Goal: Task Accomplishment & Management: Manage account settings

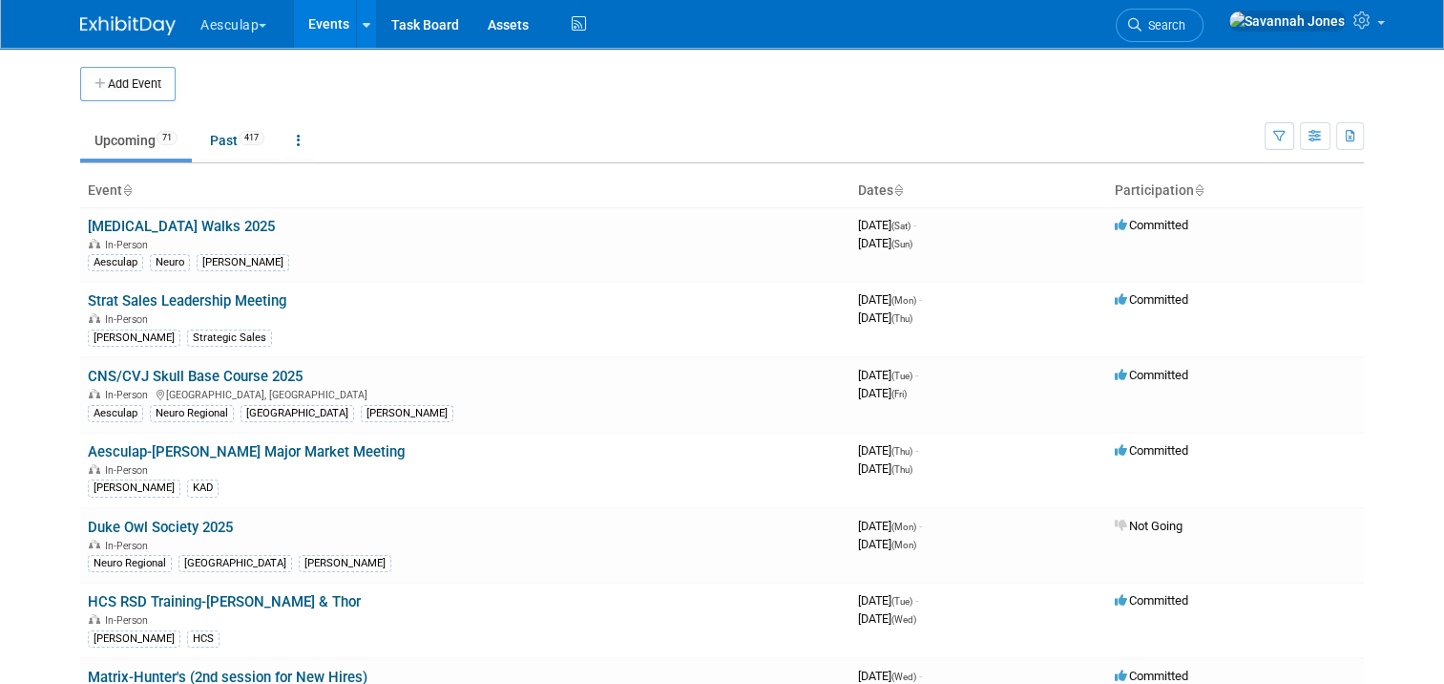
click at [239, 35] on button "Aesculap" at bounding box center [245, 21] width 92 height 42
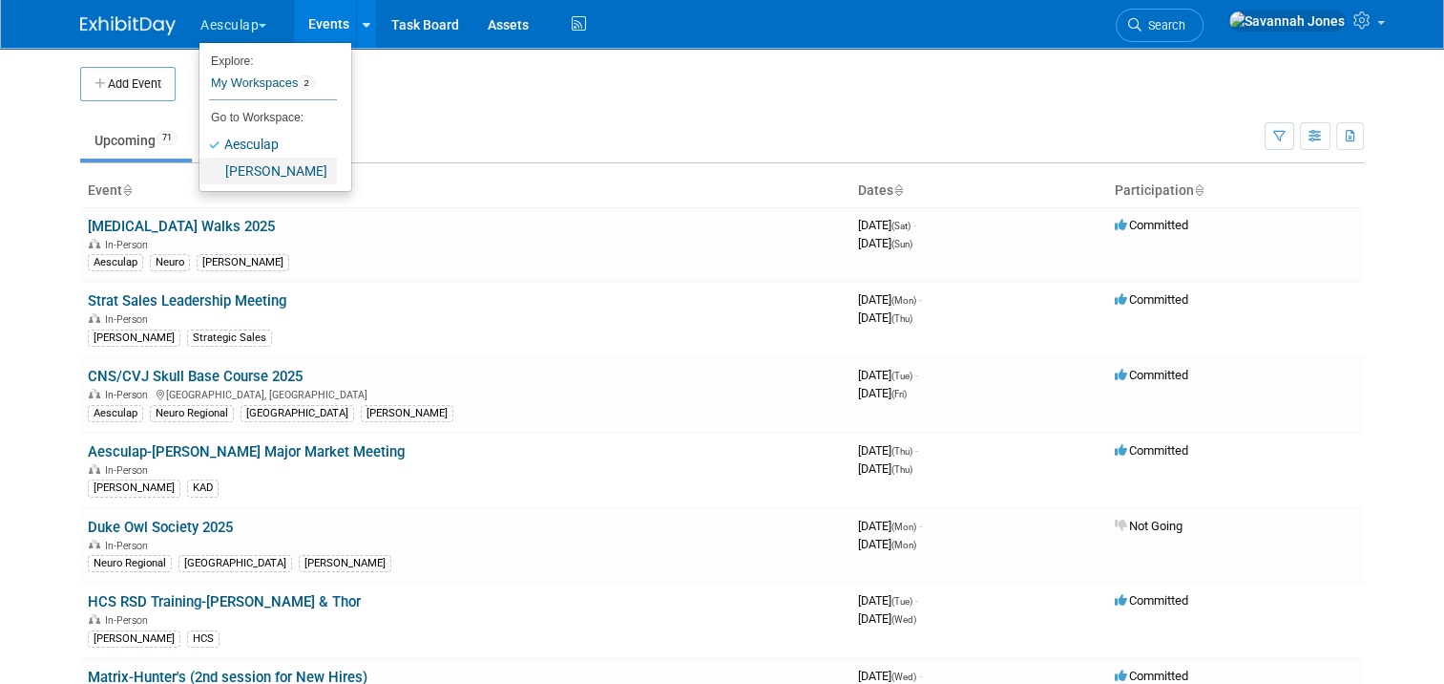
click at [268, 164] on link "[PERSON_NAME]" at bounding box center [268, 171] width 137 height 27
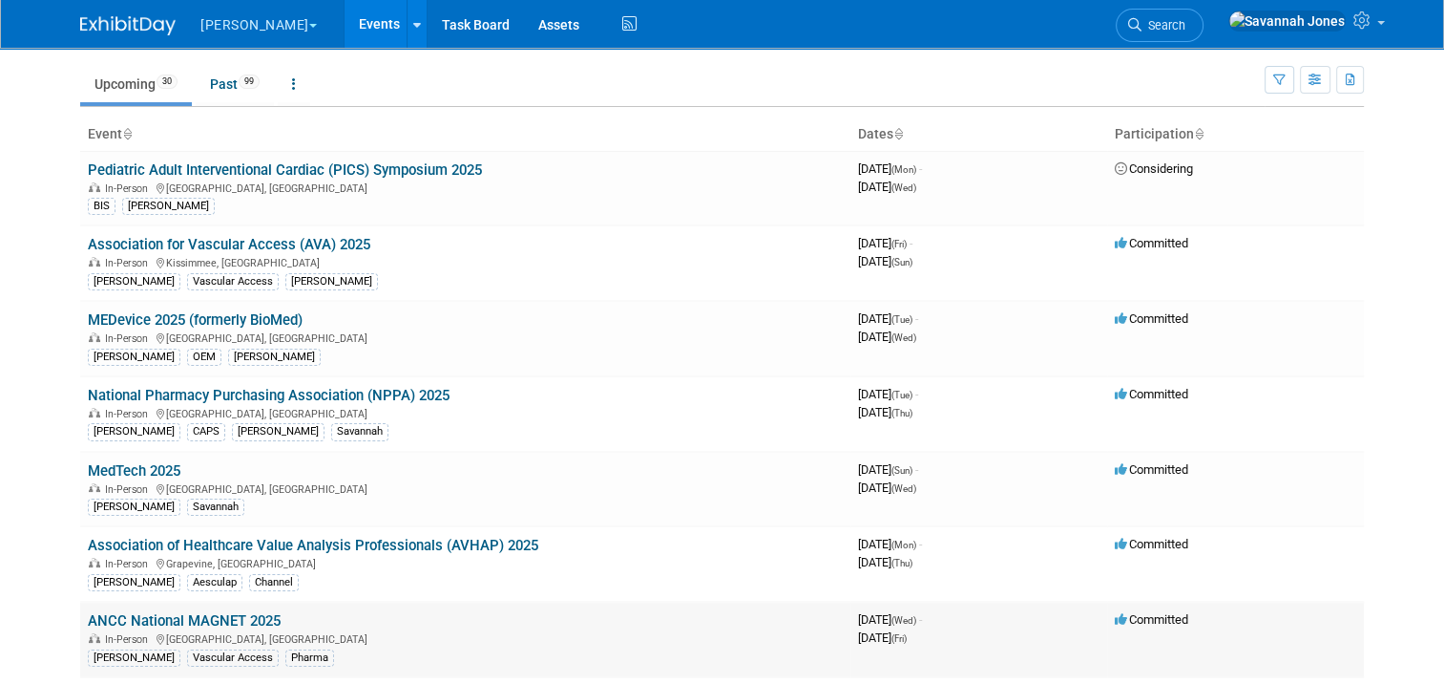
scroll to position [95, 0]
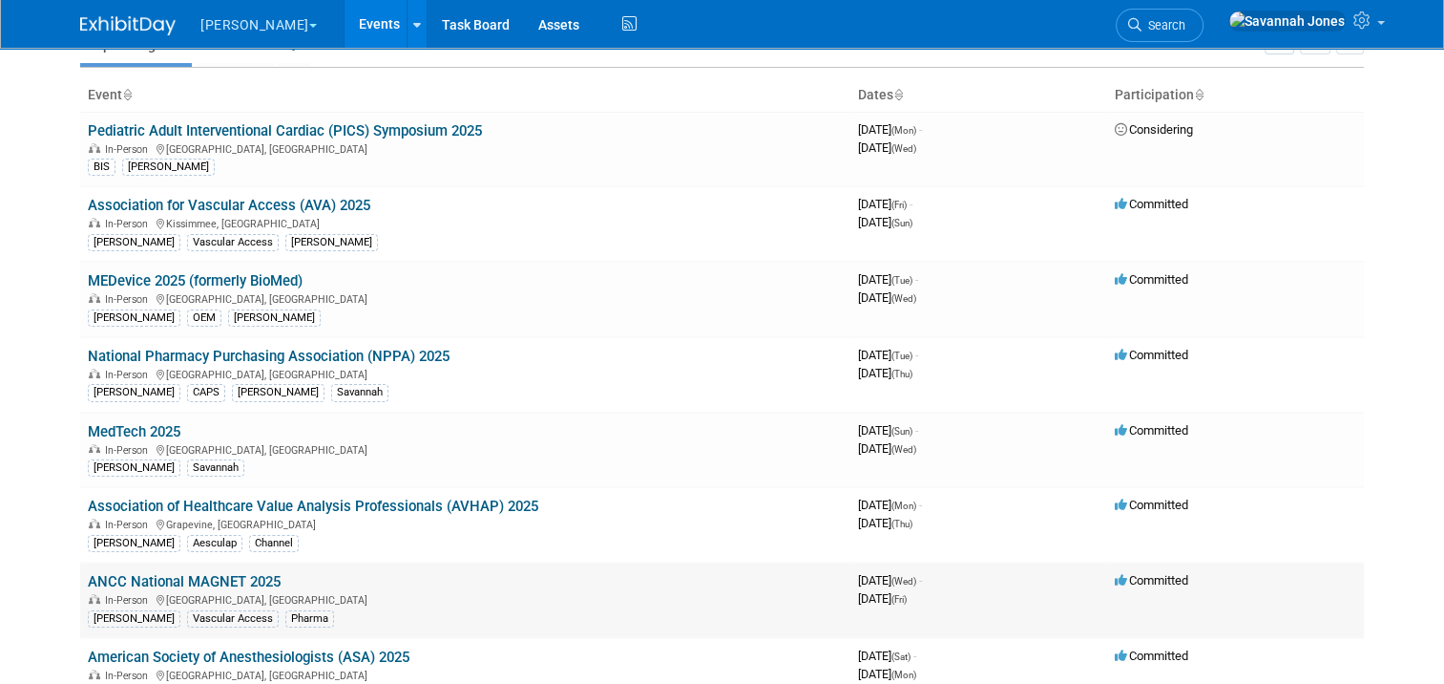
click at [226, 573] on link "ANCC National MAGNET 2025" at bounding box center [184, 581] width 193 height 17
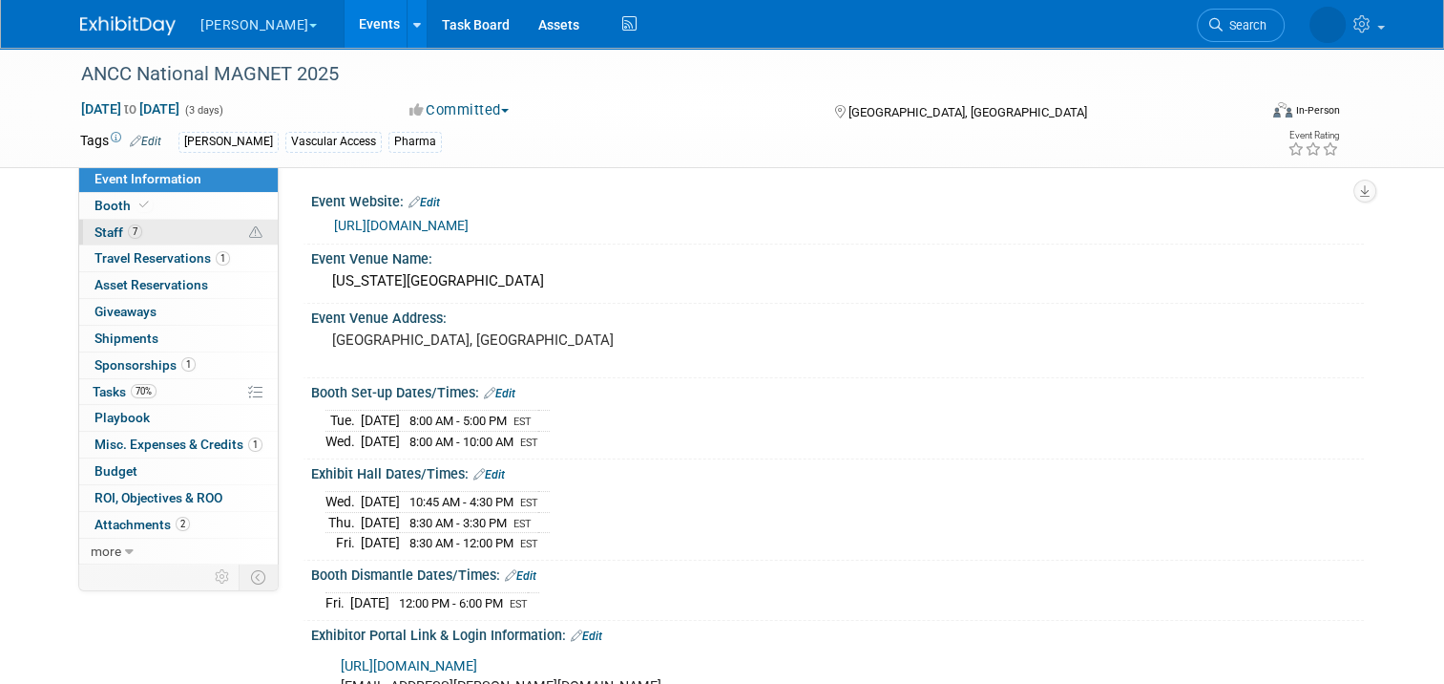
click at [128, 236] on span "7" at bounding box center [135, 231] width 14 height 14
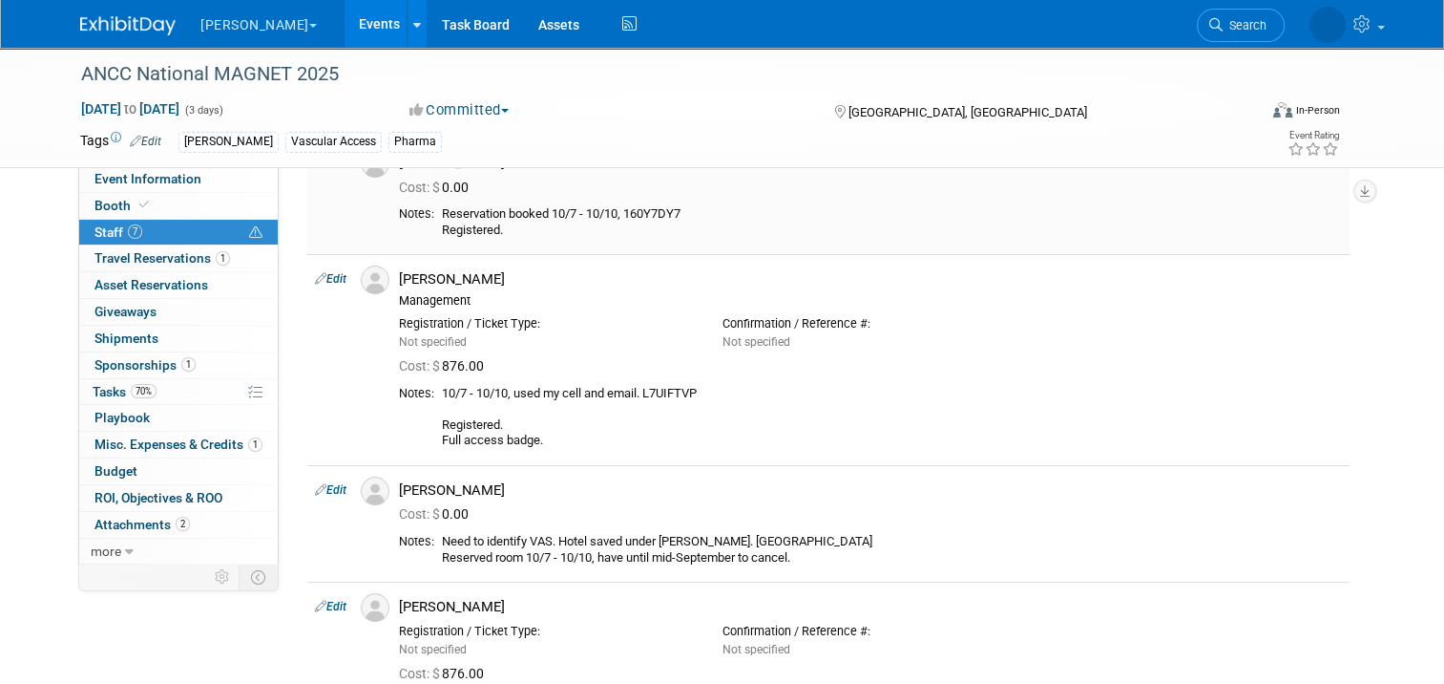
scroll to position [95, 0]
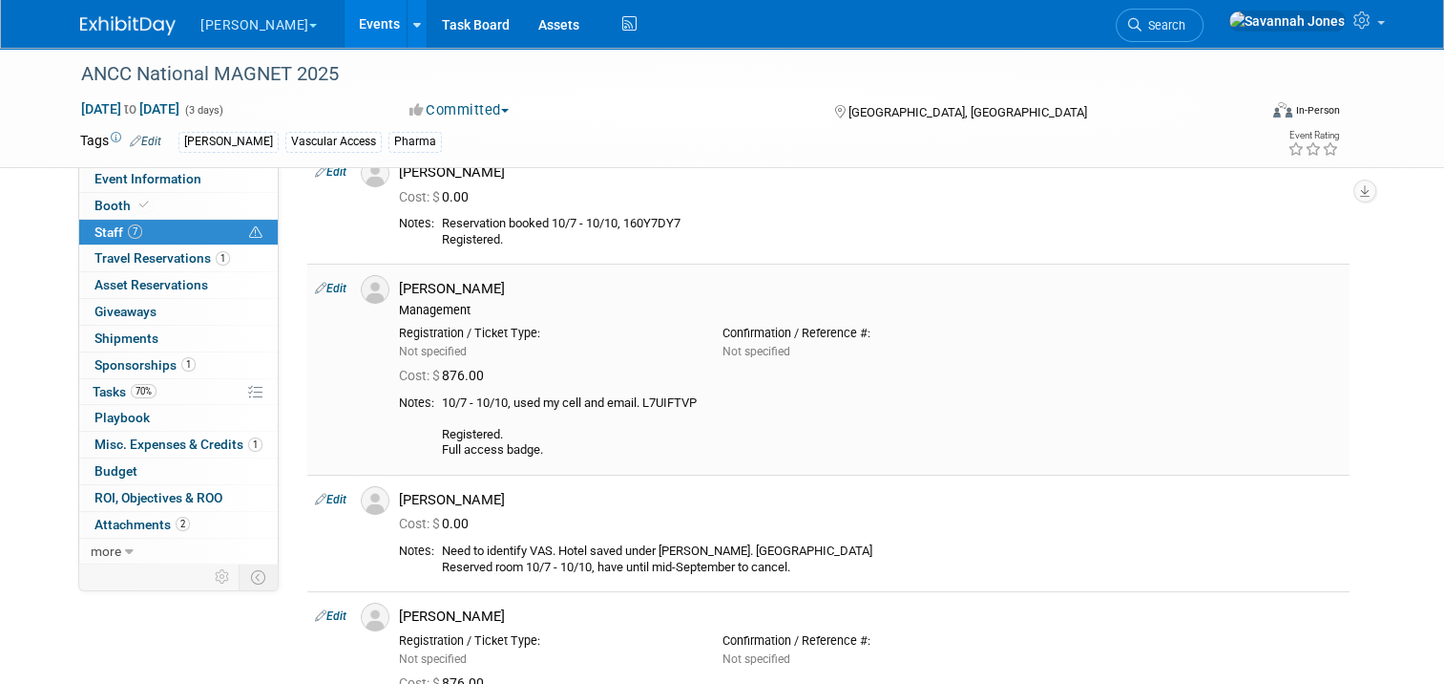
click at [657, 401] on div "10/7 - 10/10, used my cell and email. L7UIFTVP Registered. Full access badge." at bounding box center [892, 426] width 900 height 63
copy div "L7UIFTVP"
click at [200, 172] on link "Event Information" at bounding box center [178, 179] width 199 height 26
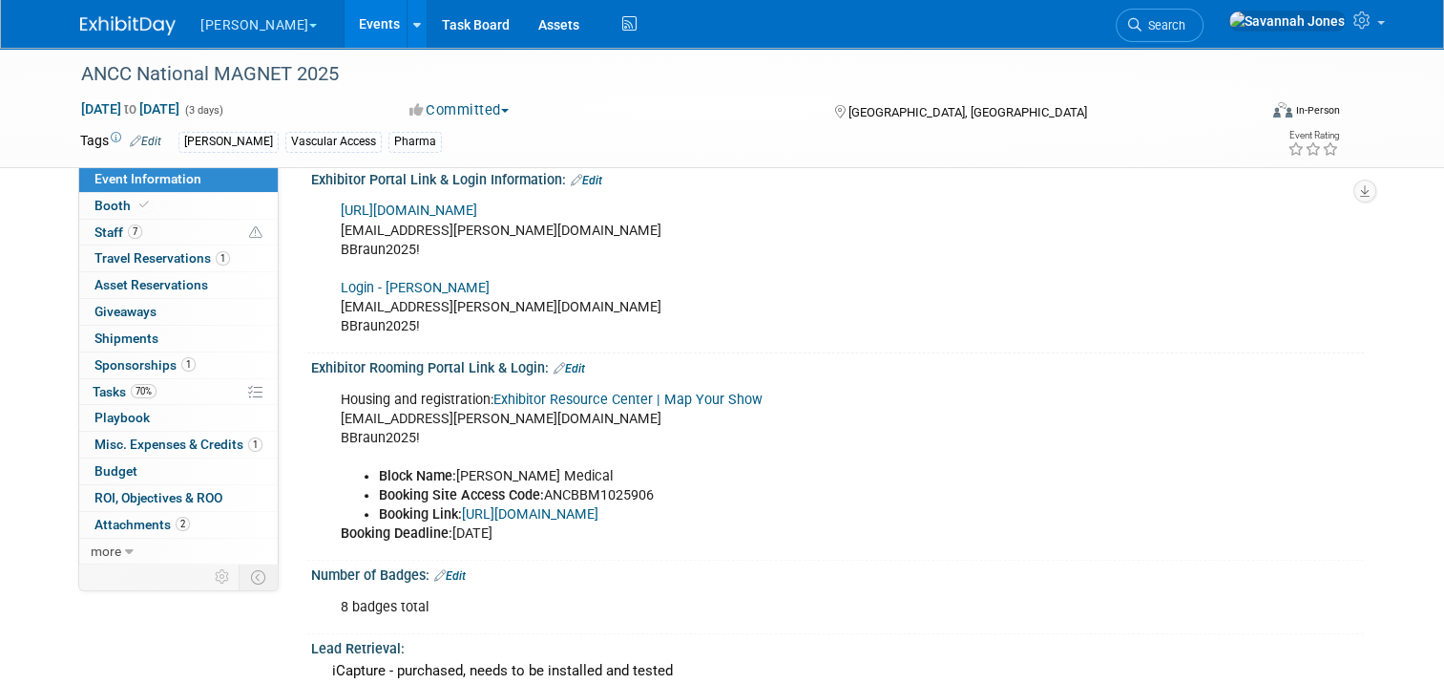
scroll to position [477, 0]
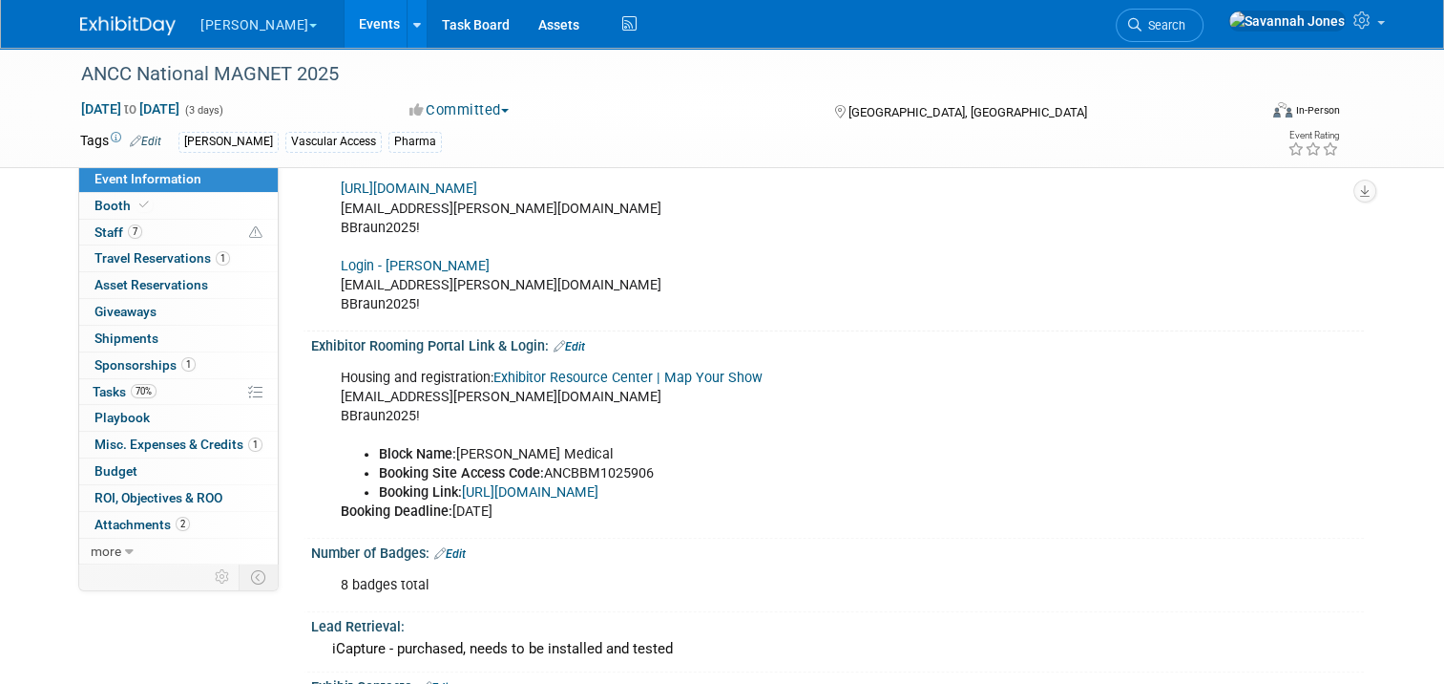
click at [599, 484] on link "https://book.passkey.com/e/50859906" at bounding box center [530, 492] width 137 height 16
click at [199, 194] on link "Booth" at bounding box center [178, 206] width 199 height 26
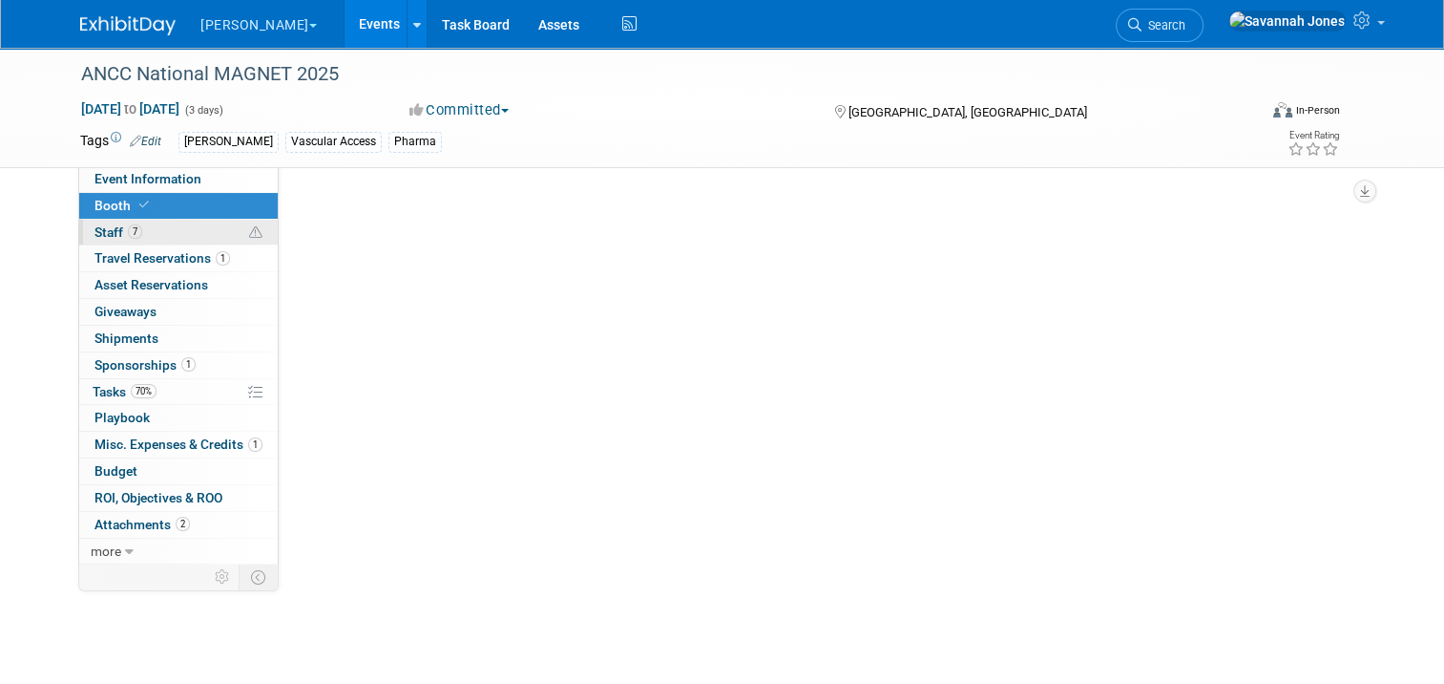
scroll to position [0, 0]
click at [197, 239] on link "7 Staff 7" at bounding box center [178, 233] width 199 height 26
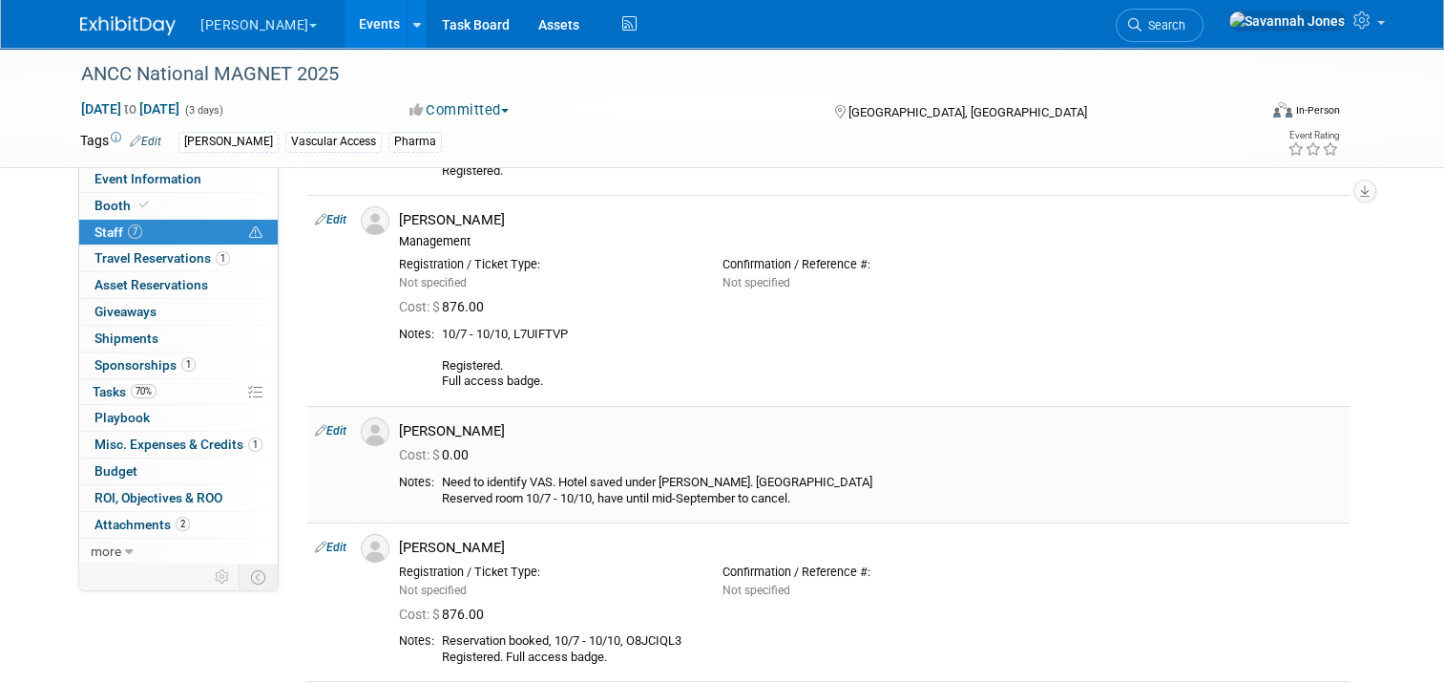
scroll to position [191, 0]
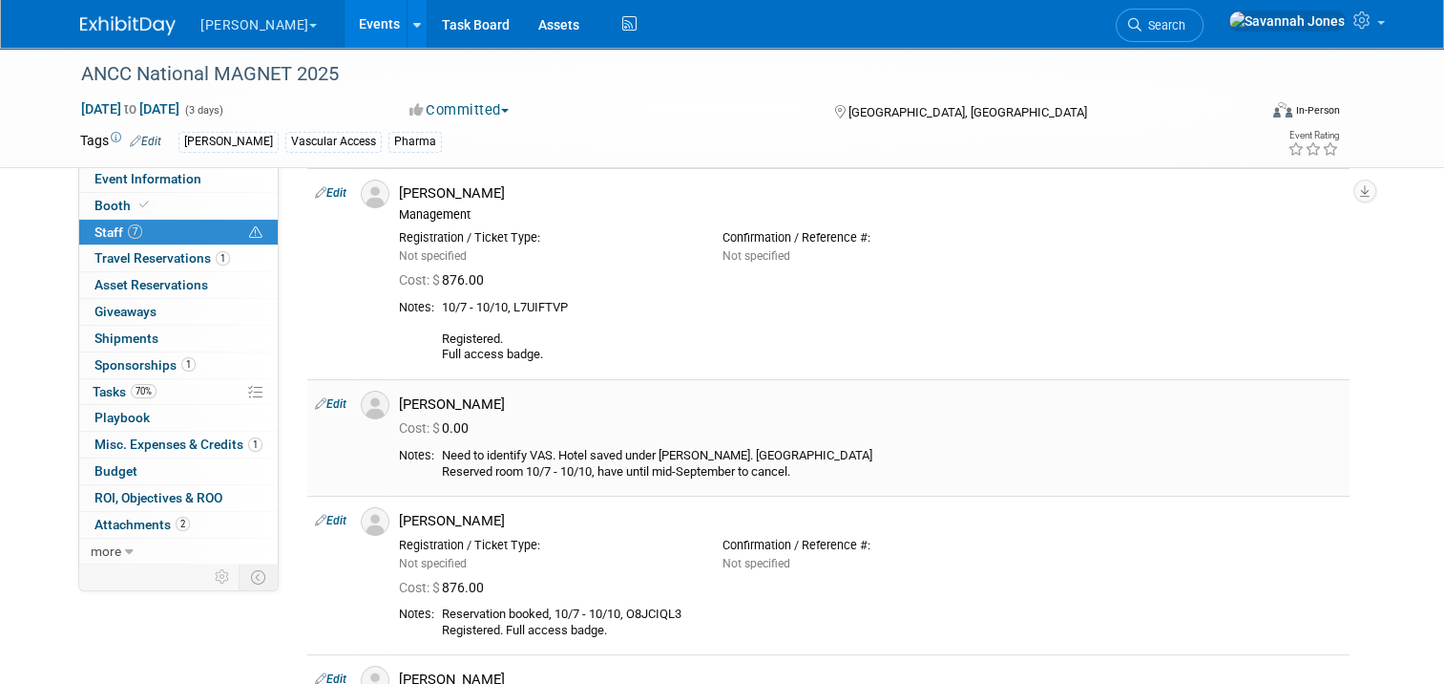
click at [786, 449] on div "Need to identify VAS. Hotel saved under Savannah Jones. OZAUUYDE Reserved room …" at bounding box center [892, 464] width 900 height 32
copy div "OZAUUYDE"
click at [324, 405] on link "Edit" at bounding box center [331, 403] width 32 height 13
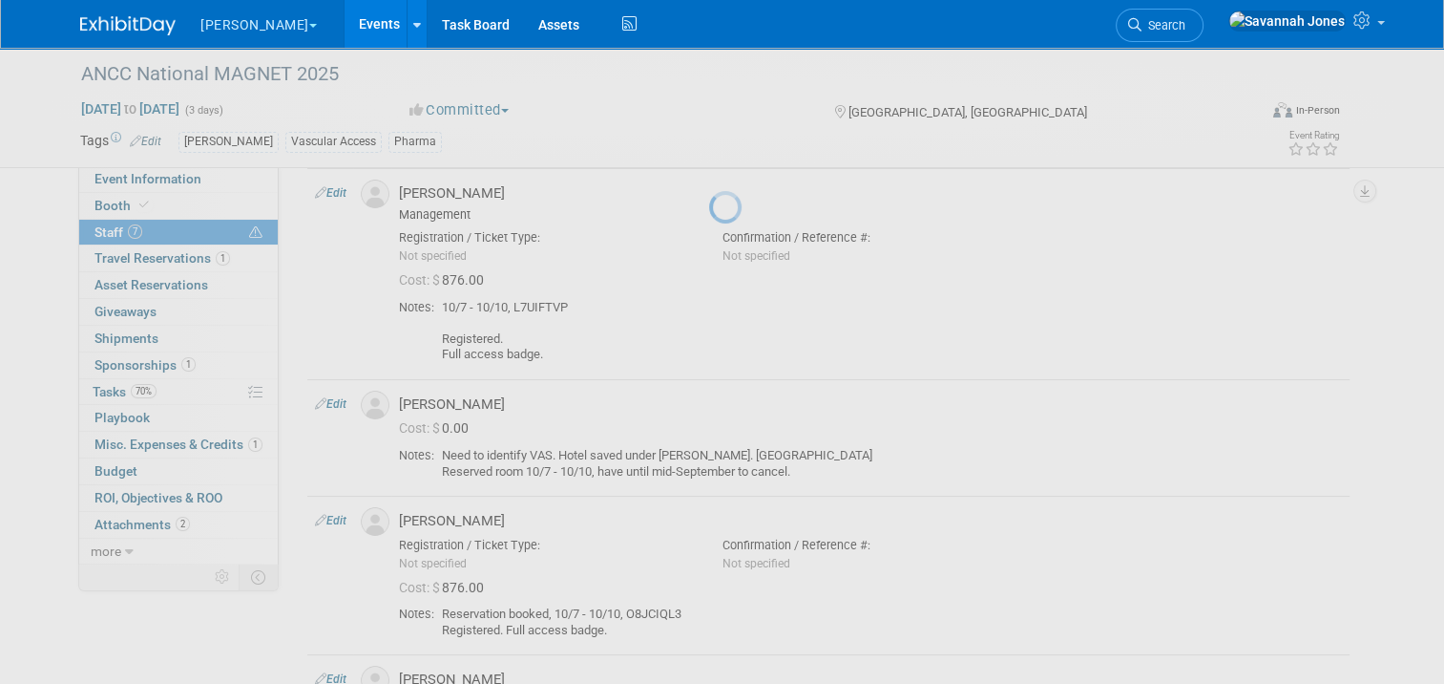
select select "b512eb04-f528-4f4b-9aa0-3476e326056d"
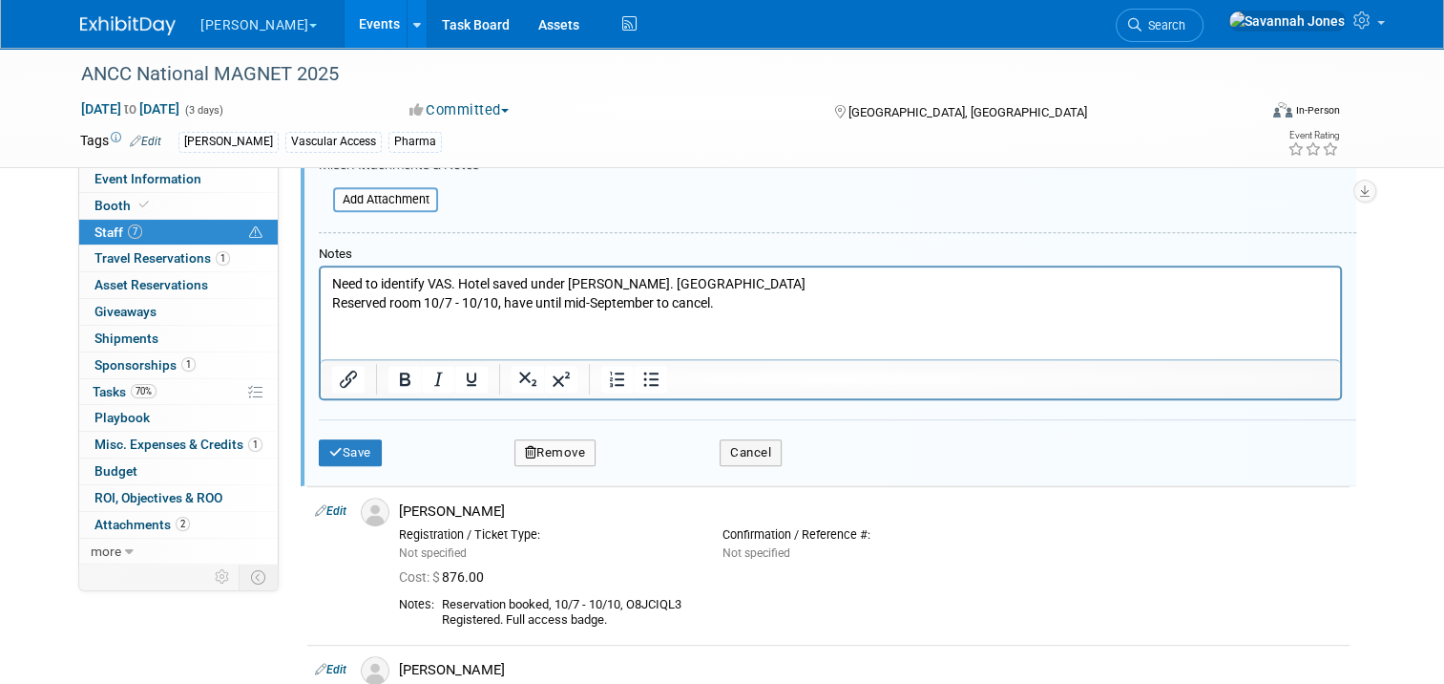
scroll to position [0, 0]
click at [787, 280] on p "Need to identify VAS. Hotel saved under Savannah Jones. OZAUUYDE Reserved room …" at bounding box center [831, 292] width 998 height 37
drag, startPoint x: 676, startPoint y: 281, endPoint x: 288, endPoint y: 279, distance: 387.6
click at [321, 279] on html "Need to identify VAS. Hotel saved under Savannah Jones. OZAUUYDE Reserved room …" at bounding box center [831, 288] width 1020 height 45
click at [351, 428] on div "Save Remove Cancel" at bounding box center [838, 449] width 1038 height 61
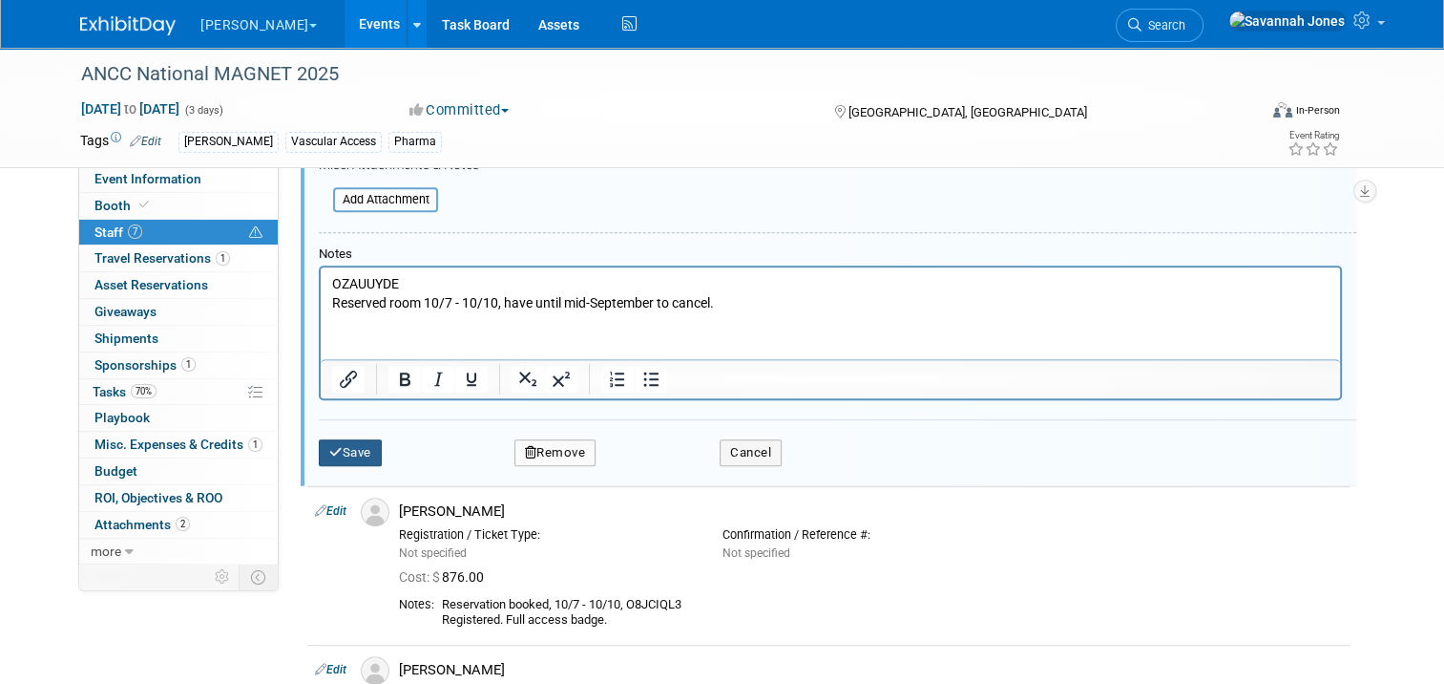
click at [349, 446] on button "Save" at bounding box center [350, 452] width 63 height 27
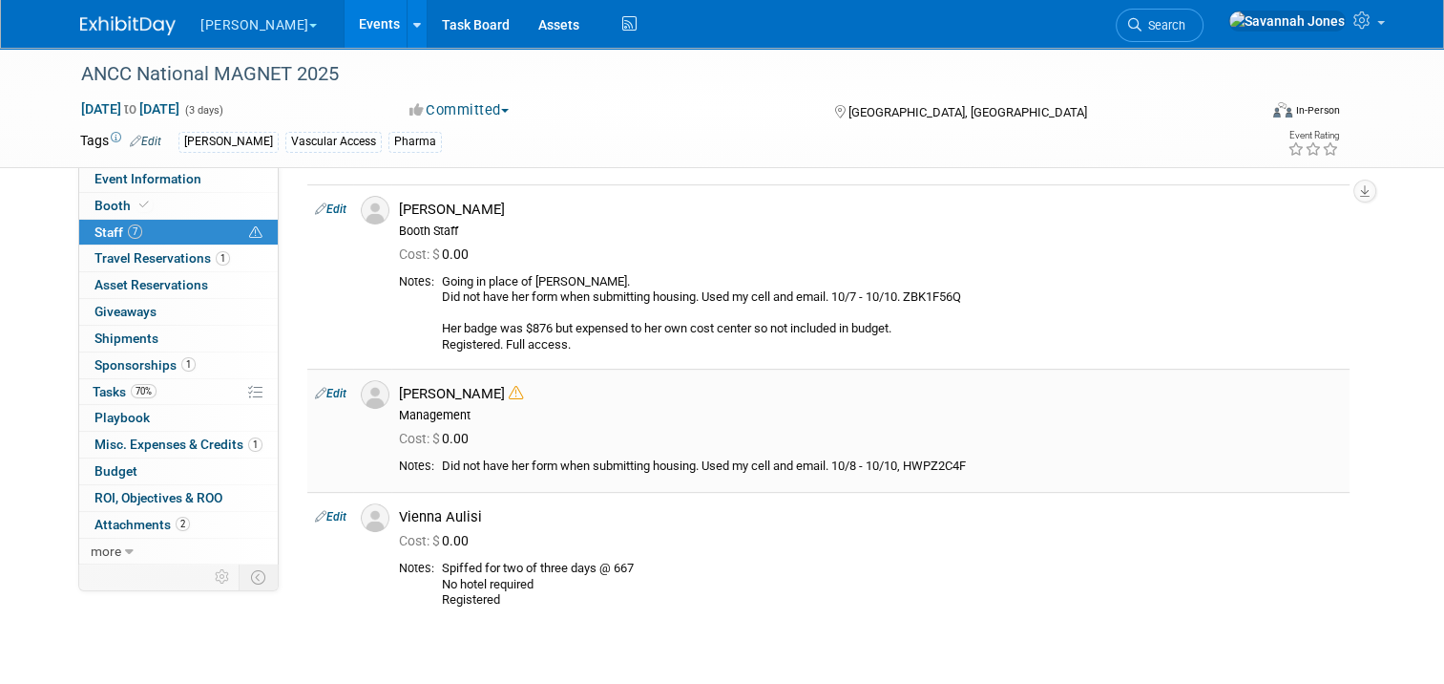
scroll to position [668, 0]
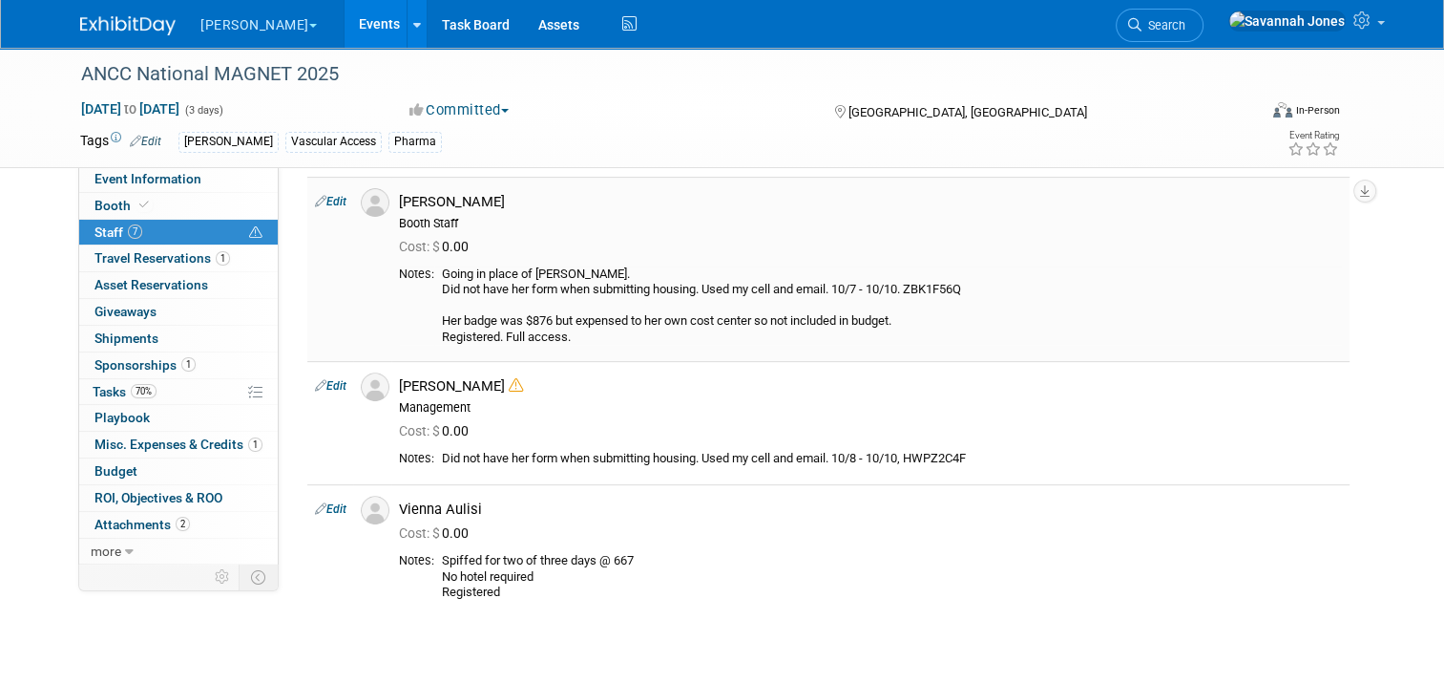
click at [940, 285] on div "Going in place of Emily Janik. Did not have her form when submitting housing. U…" at bounding box center [892, 305] width 900 height 79
copy div "ZBK1F56Q"
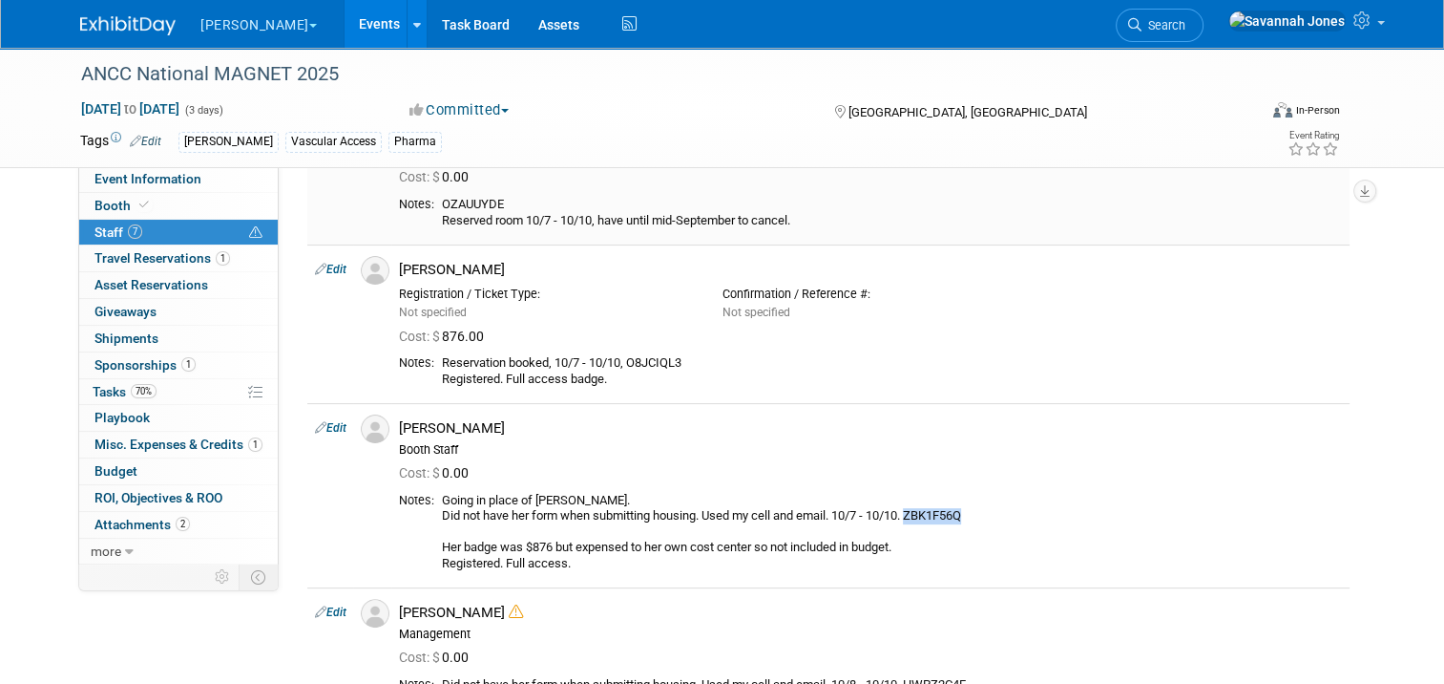
scroll to position [477, 0]
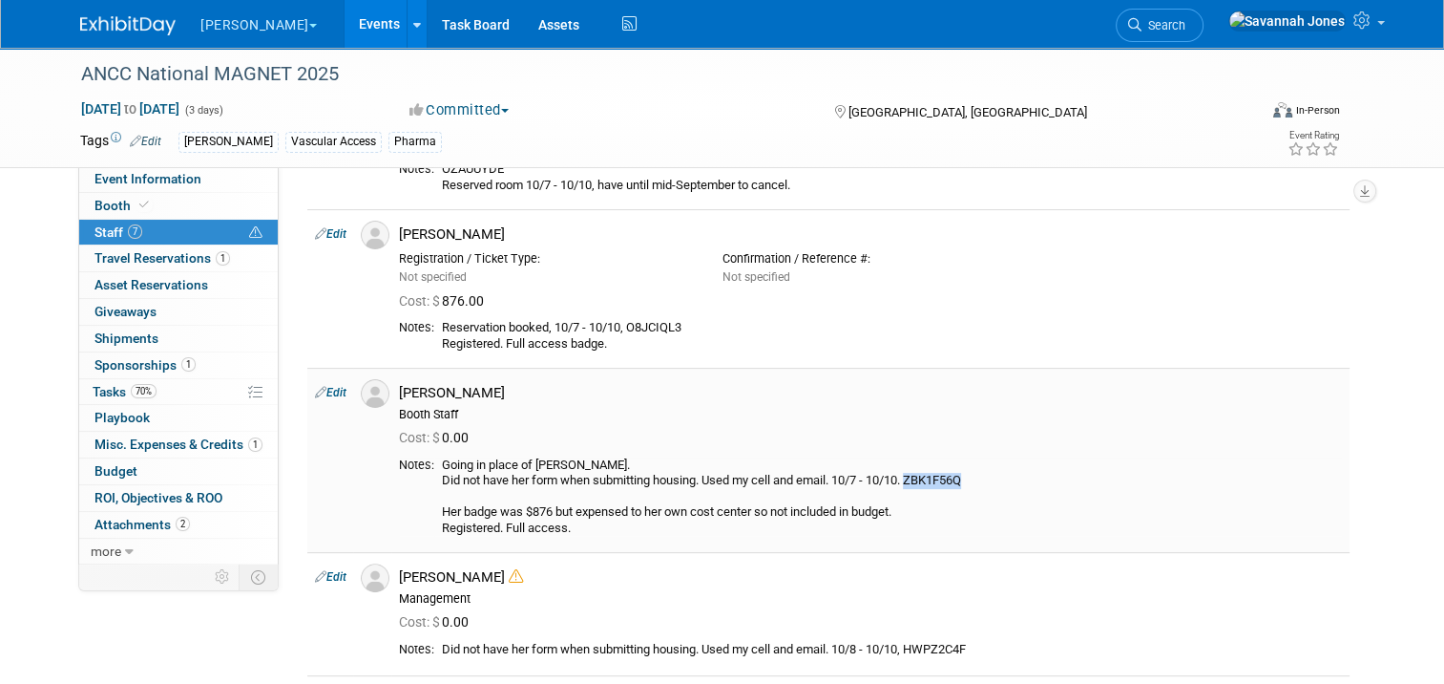
copy div "ZBK1F56Q"
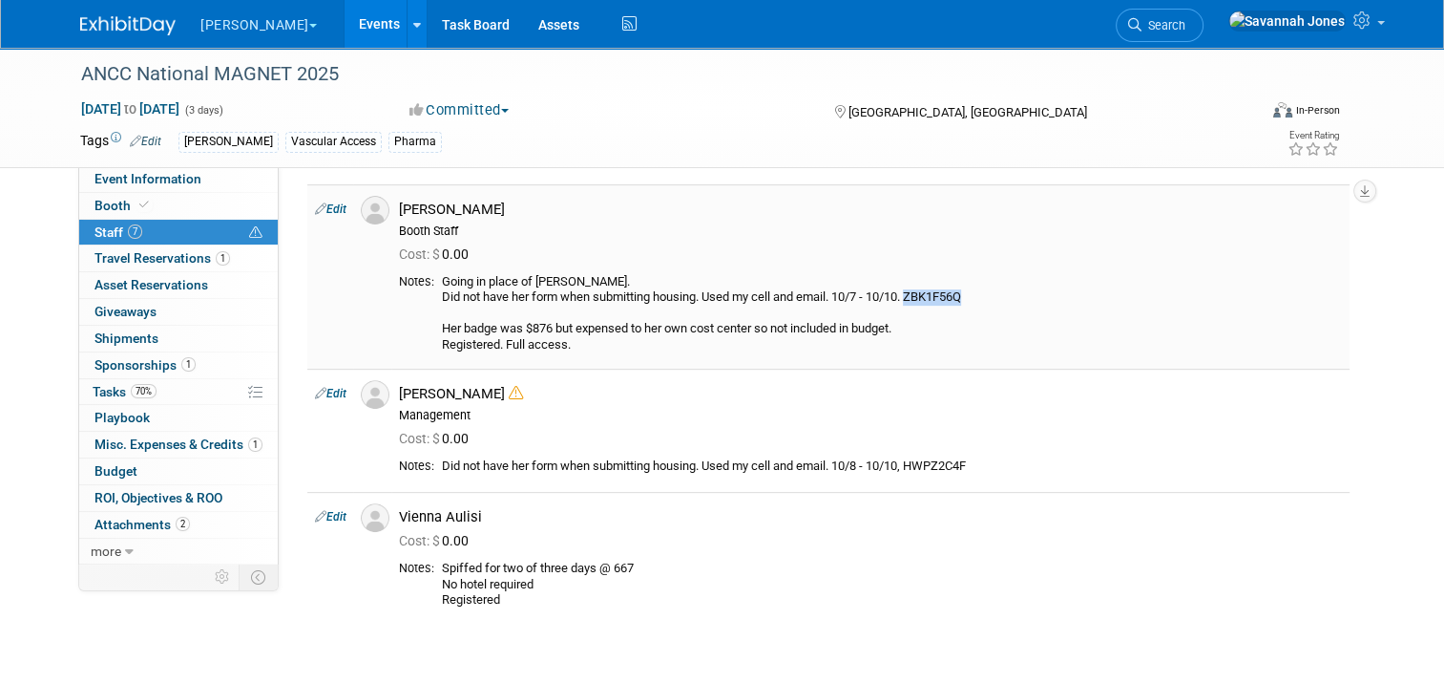
scroll to position [668, 0]
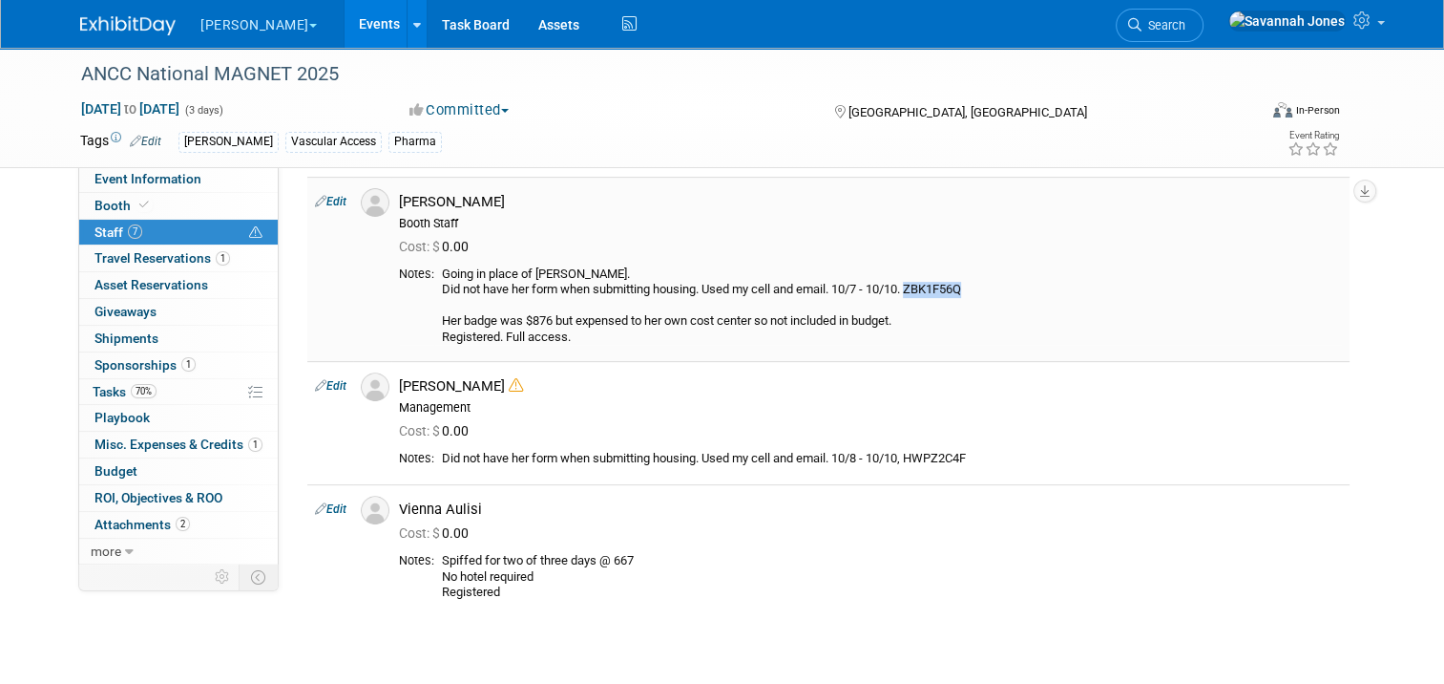
copy div "ZBK1F56Q"
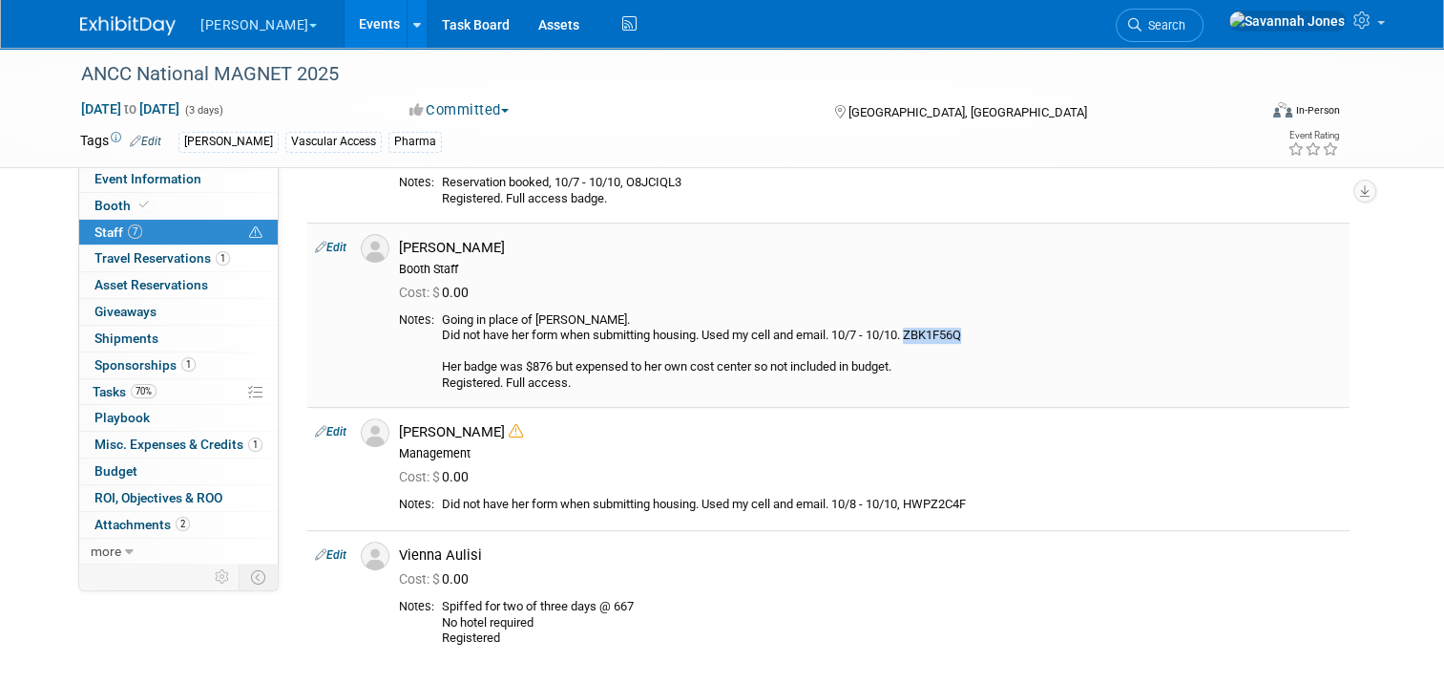
scroll to position [573, 0]
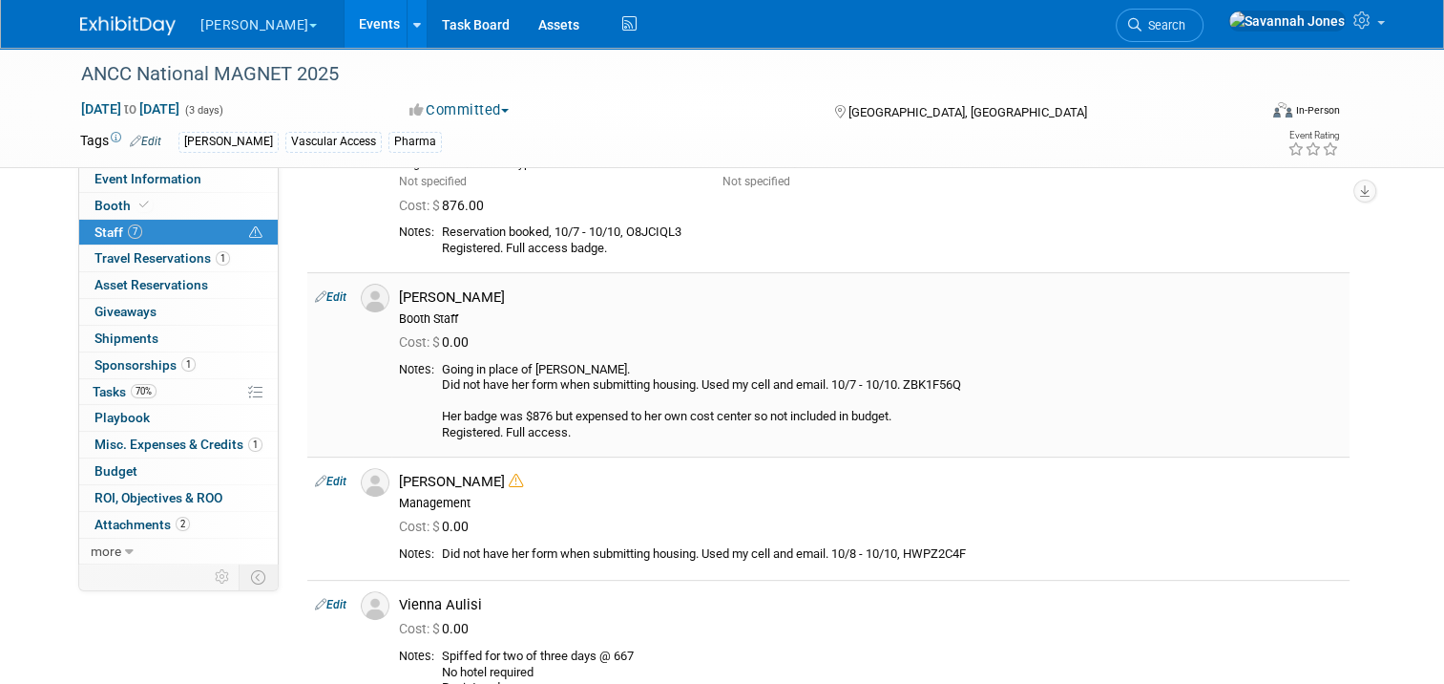
click at [619, 344] on div "Cost: $ 0.00" at bounding box center [870, 342] width 943 height 17
click at [321, 294] on link "Edit" at bounding box center [331, 296] width 32 height 13
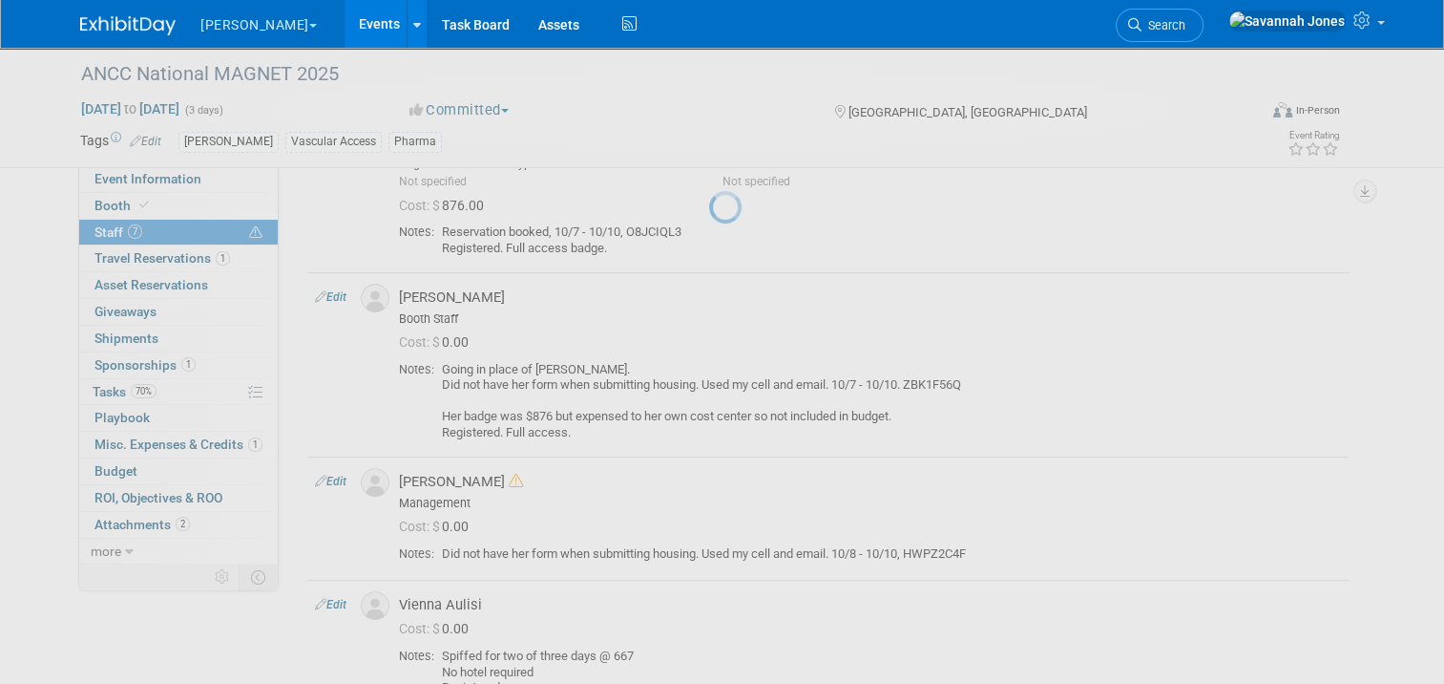
select select "17b75784-2da9-4926-a7a8-42bf672ad94f"
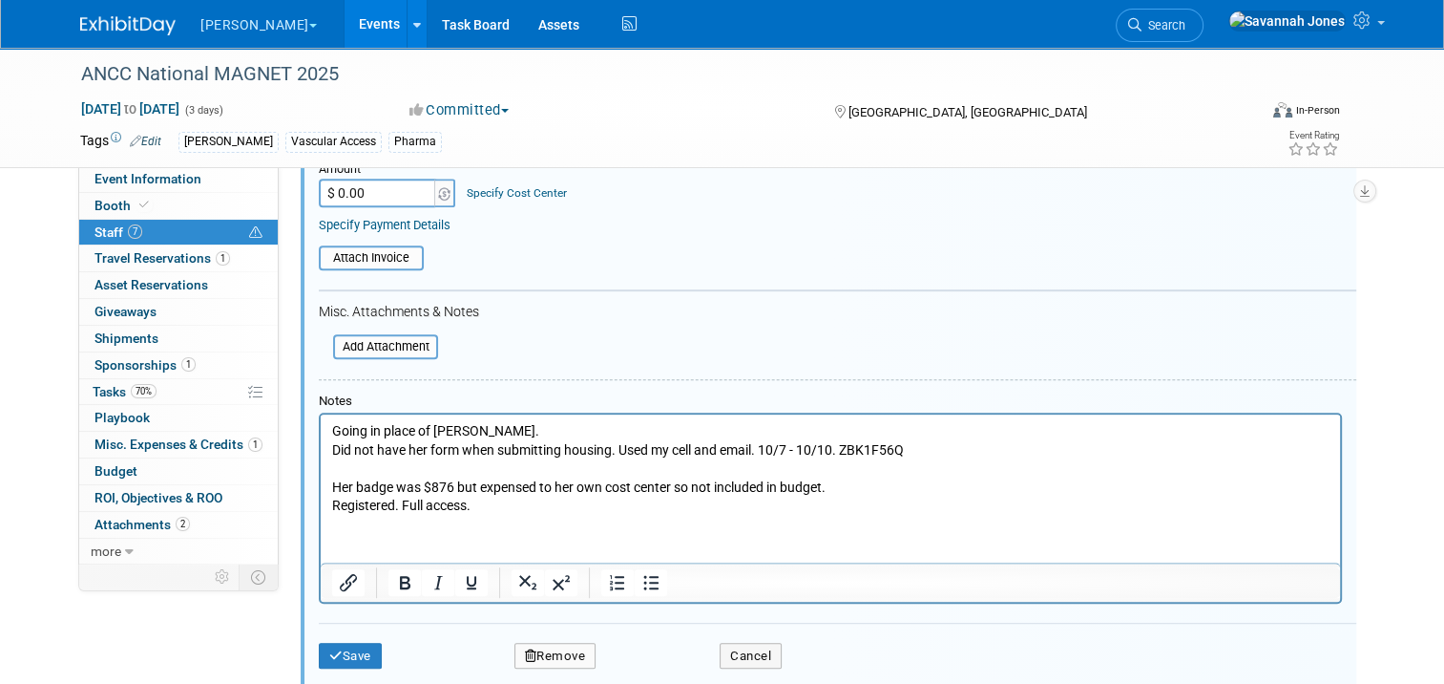
scroll to position [1056, 0]
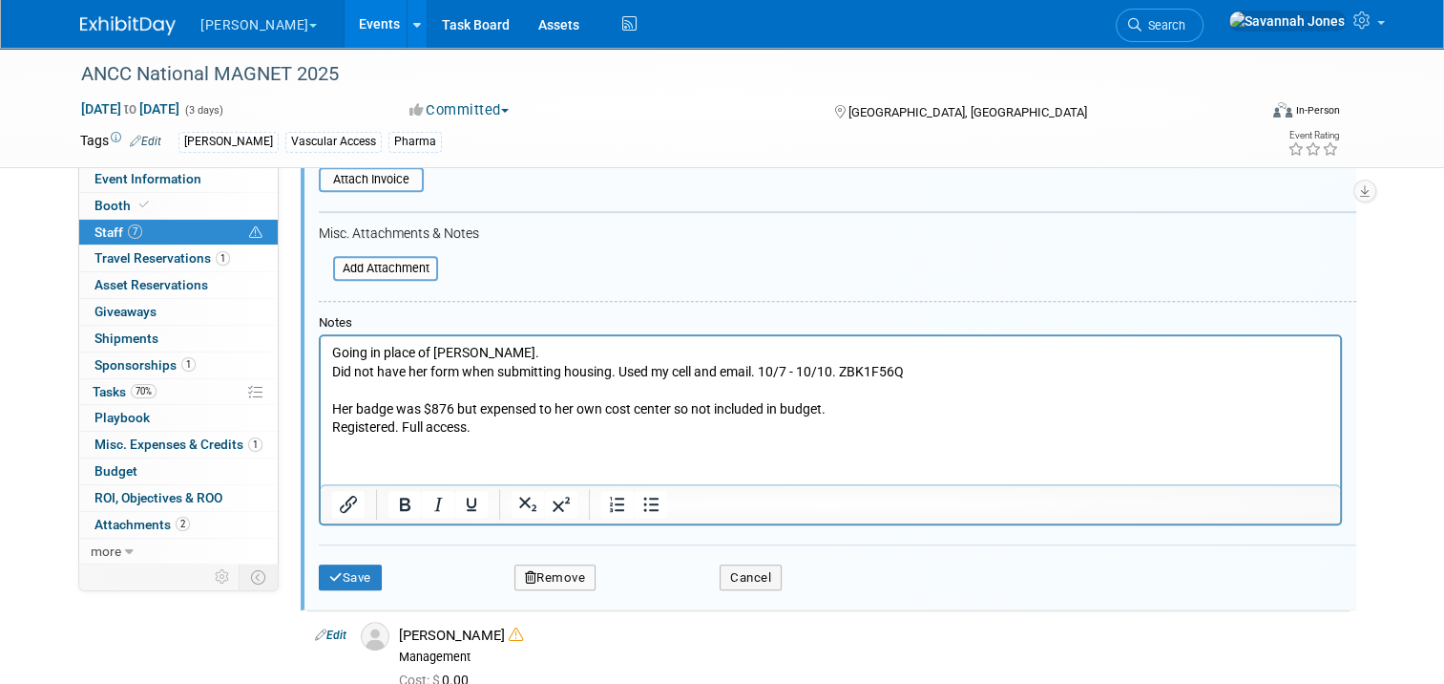
click at [515, 354] on p "Going in place of Emily Janik. Did not have her form when submitting housing. U…" at bounding box center [831, 390] width 998 height 94
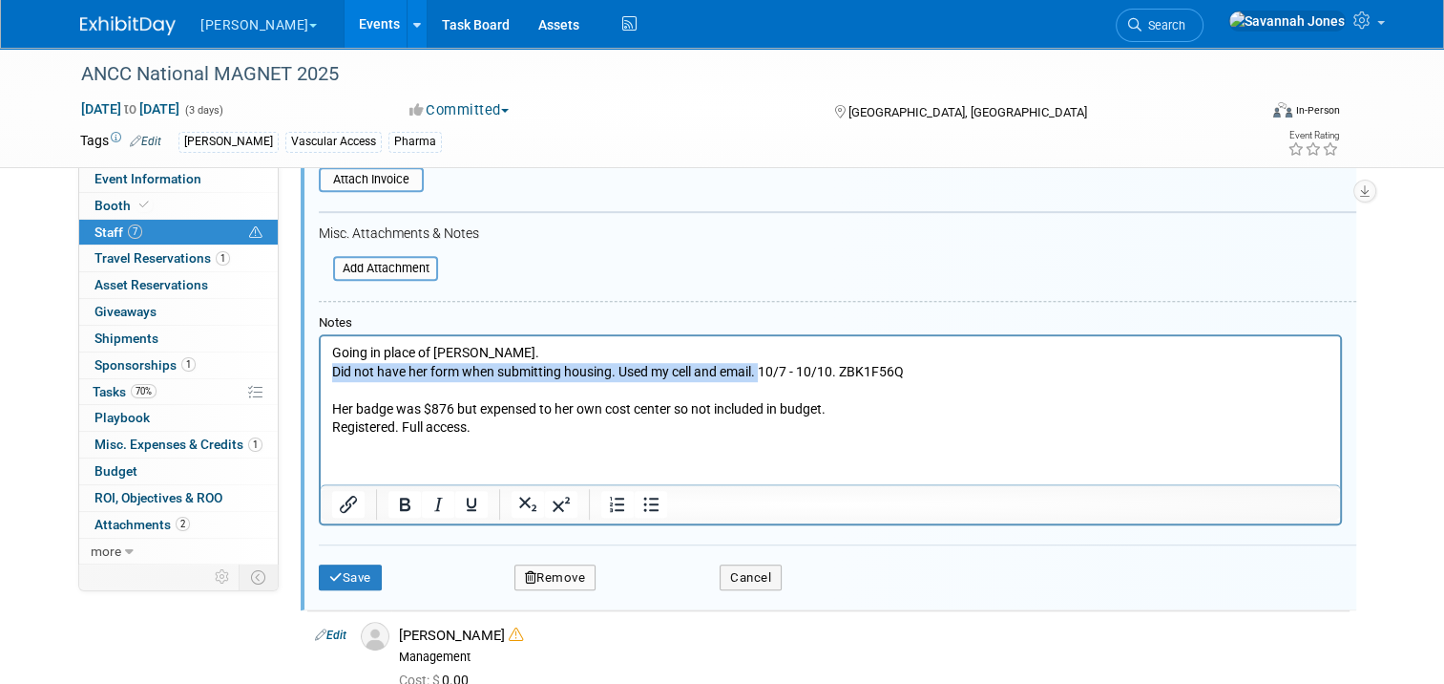
drag, startPoint x: 762, startPoint y: 373, endPoint x: 303, endPoint y: 366, distance: 459.3
click at [321, 366] on html "Going in place of Emily Janik. Did not have her form when submitting housing. U…" at bounding box center [831, 385] width 1020 height 101
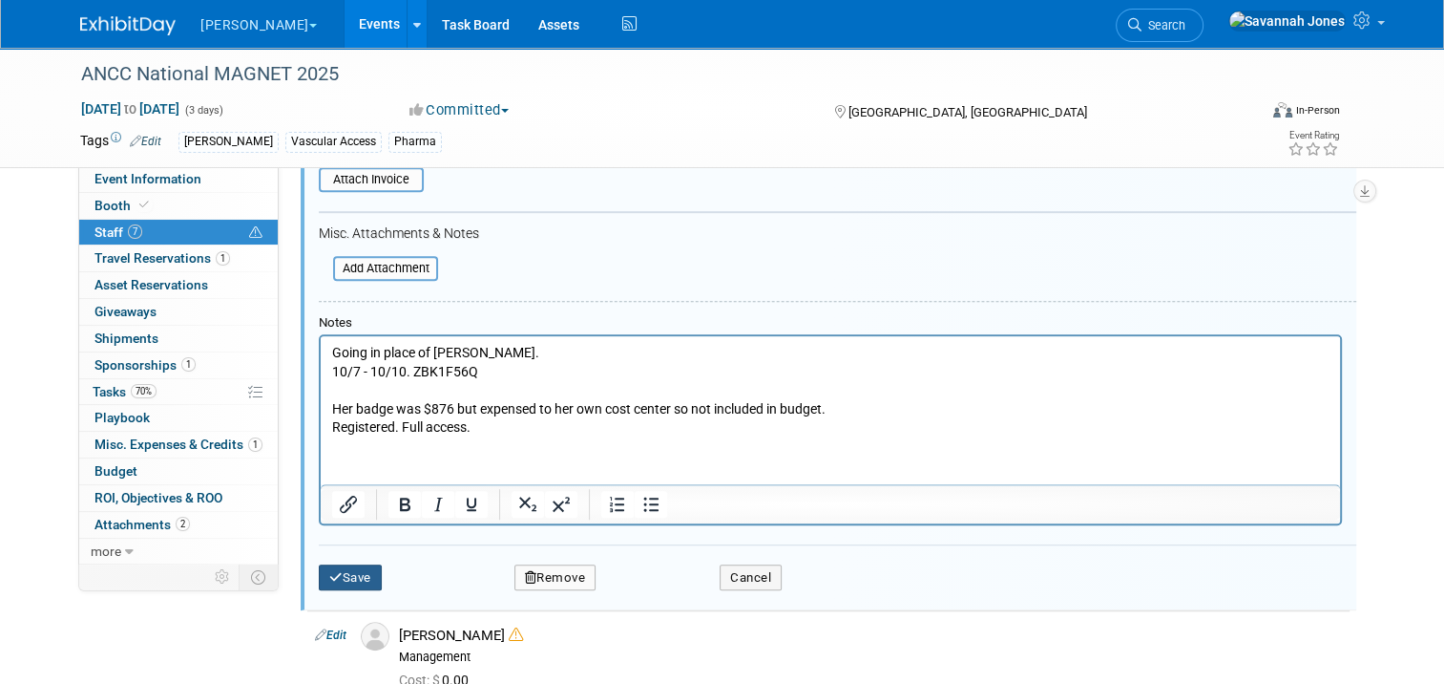
click at [340, 583] on button "Save" at bounding box center [350, 577] width 63 height 27
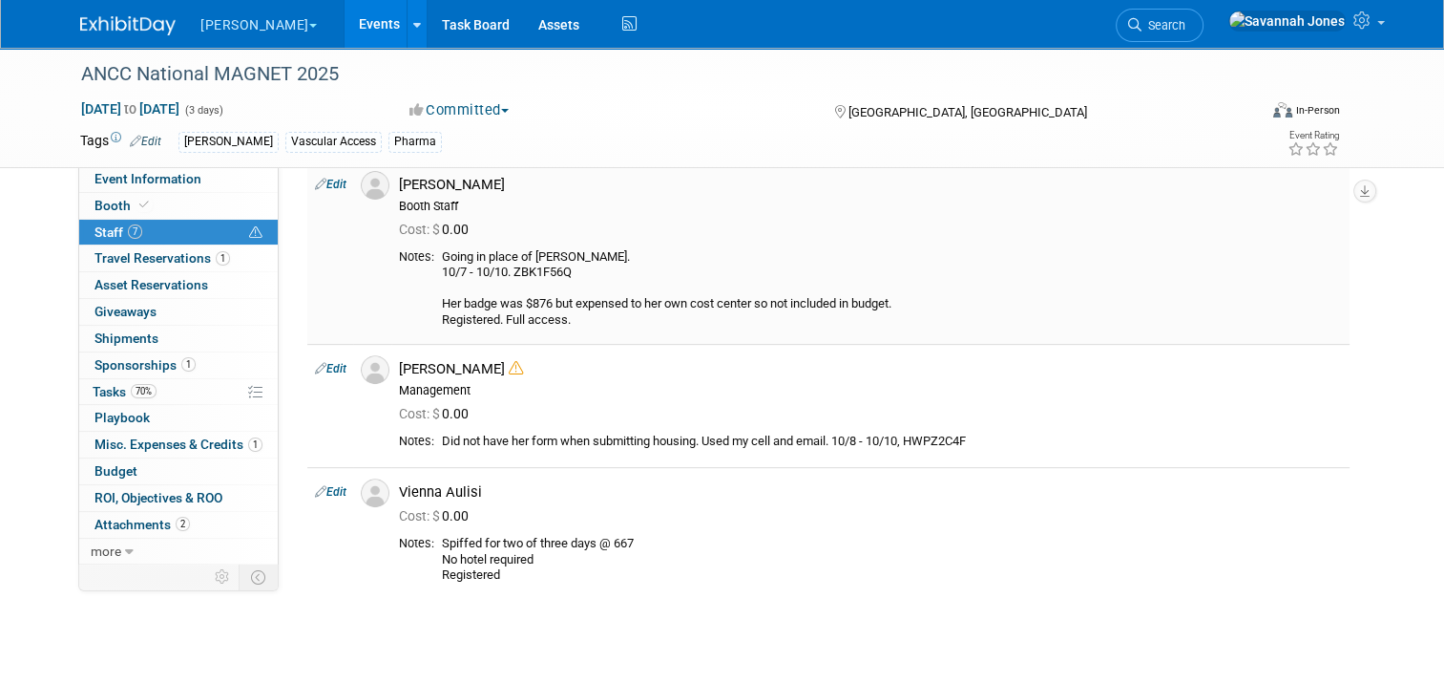
scroll to position [634, 0]
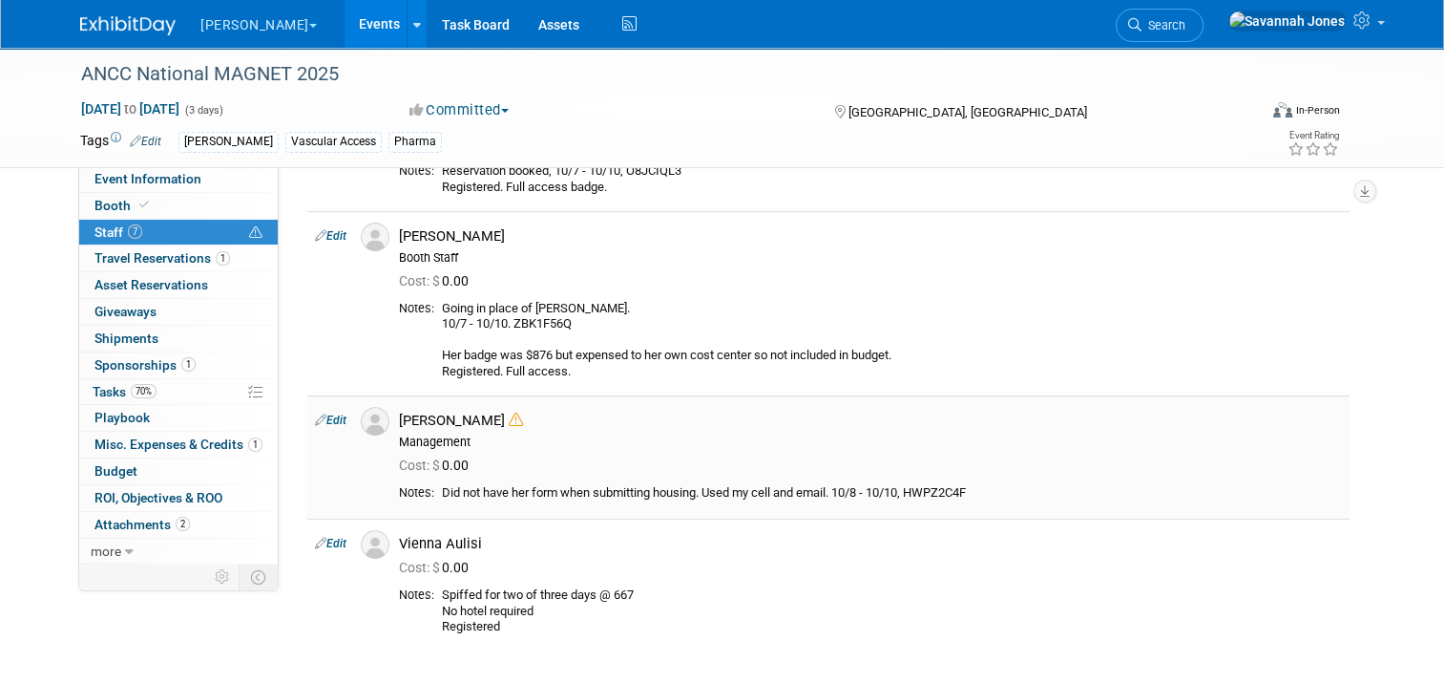
click at [951, 494] on div "Did not have her form when submitting housing. Used my cell and email. 10/8 - 1…" at bounding box center [892, 493] width 900 height 16
copy div "HWPZ2C4F"
click at [317, 413] on link "Edit" at bounding box center [331, 419] width 32 height 13
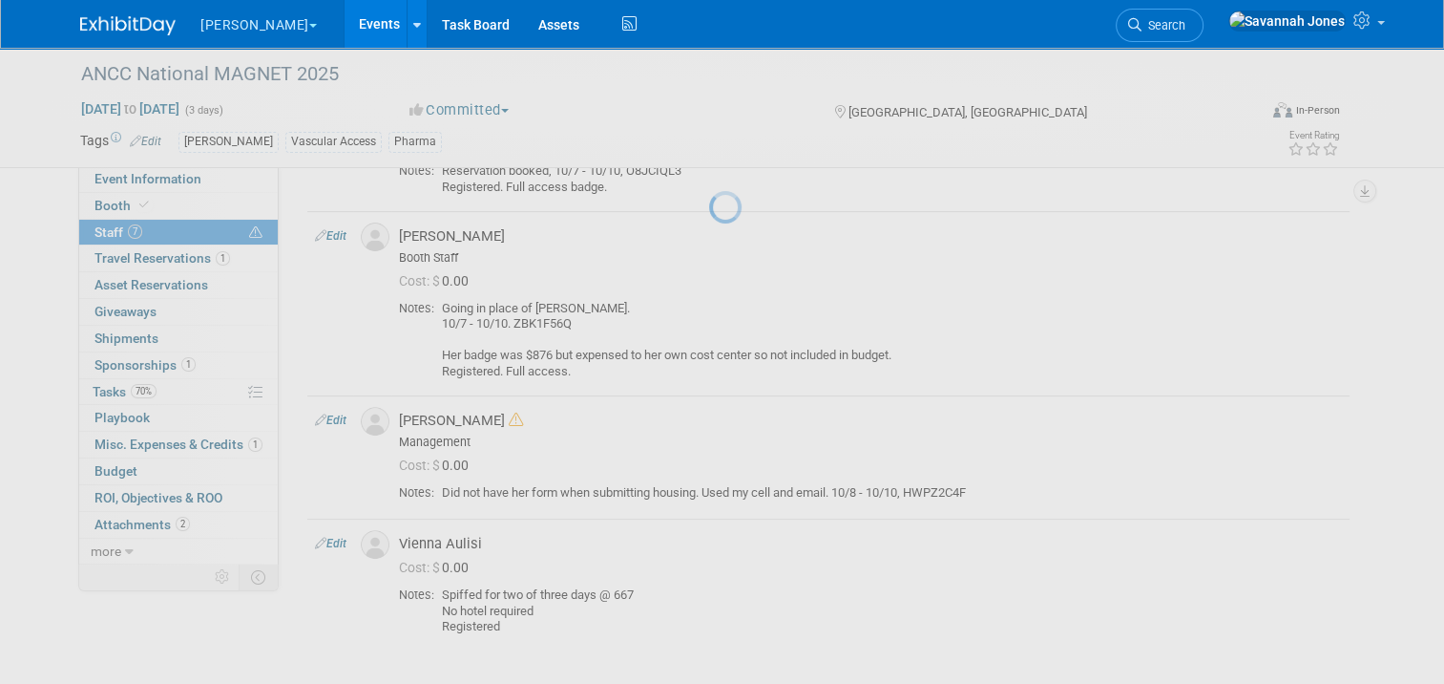
select select "07a02ab3-16bc-43ac-bff5-eb63c0aafc57"
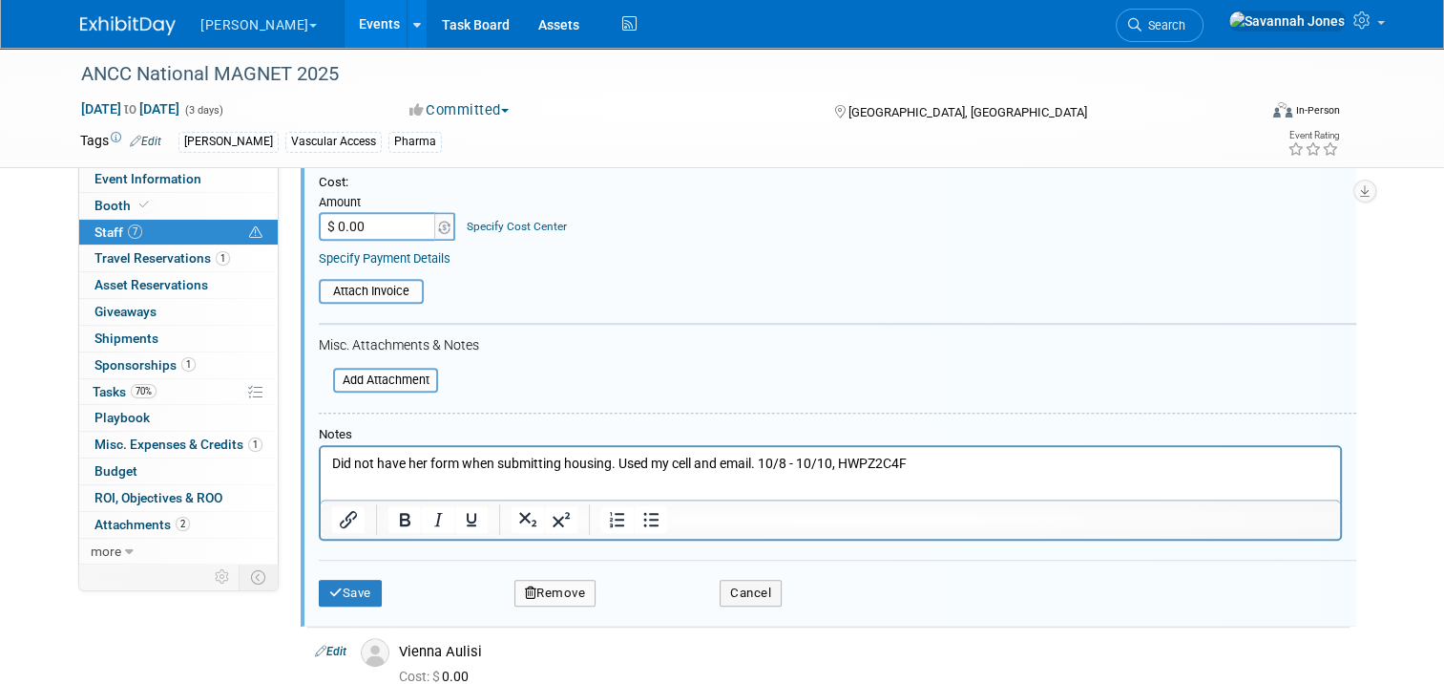
scroll to position [1194, 0]
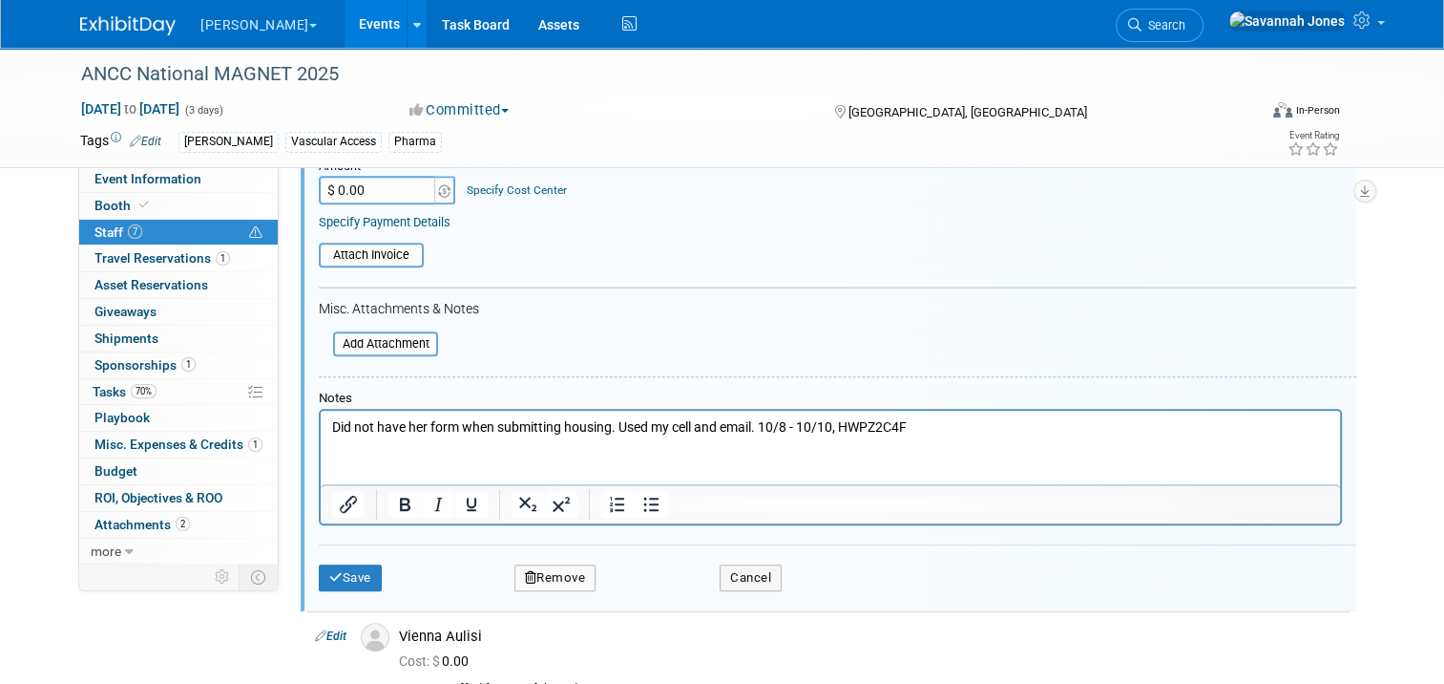
drag, startPoint x: 761, startPoint y: 431, endPoint x: 619, endPoint y: 828, distance: 421.8
click at [321, 423] on html "Did not have her form when submitting housing. Used my cell and email. 10/8 - 1…" at bounding box center [831, 424] width 1020 height 27
drag, startPoint x: 767, startPoint y: 425, endPoint x: 306, endPoint y: 391, distance: 461.4
click at [321, 411] on html "Did not have her form when submitting housing. Used my cell and email. 10/8 - 1…" at bounding box center [831, 424] width 1020 height 27
click at [340, 554] on div "Save Remove Cancel" at bounding box center [838, 574] width 1038 height 61
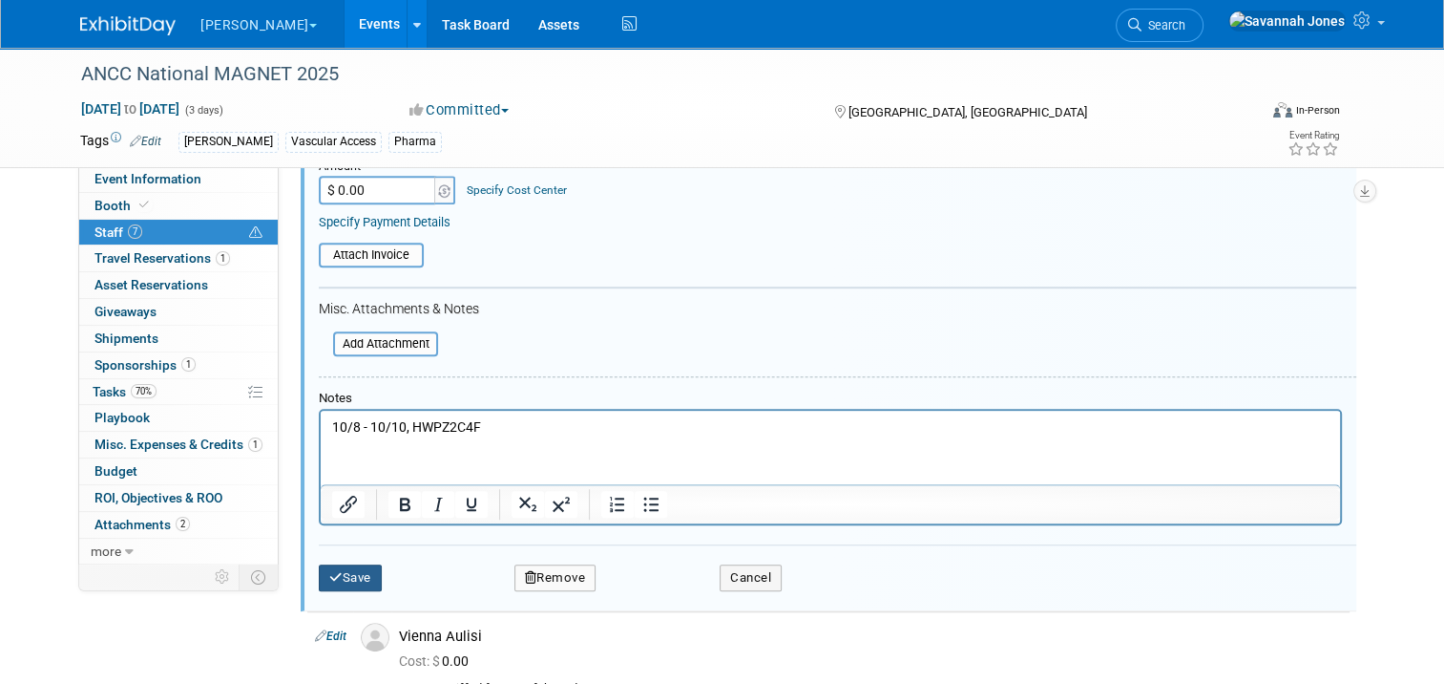
click at [346, 576] on button "Save" at bounding box center [350, 577] width 63 height 27
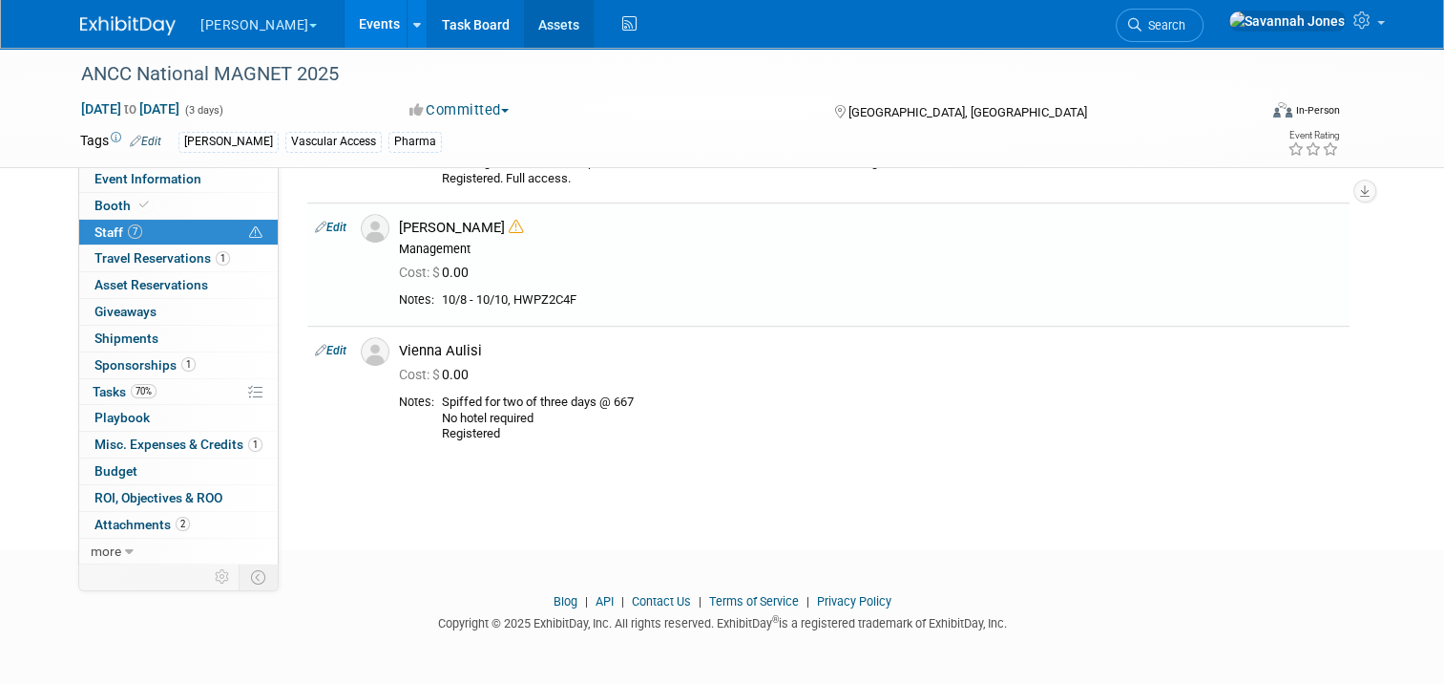
scroll to position [825, 0]
click at [345, 27] on link "Events" at bounding box center [380, 24] width 70 height 48
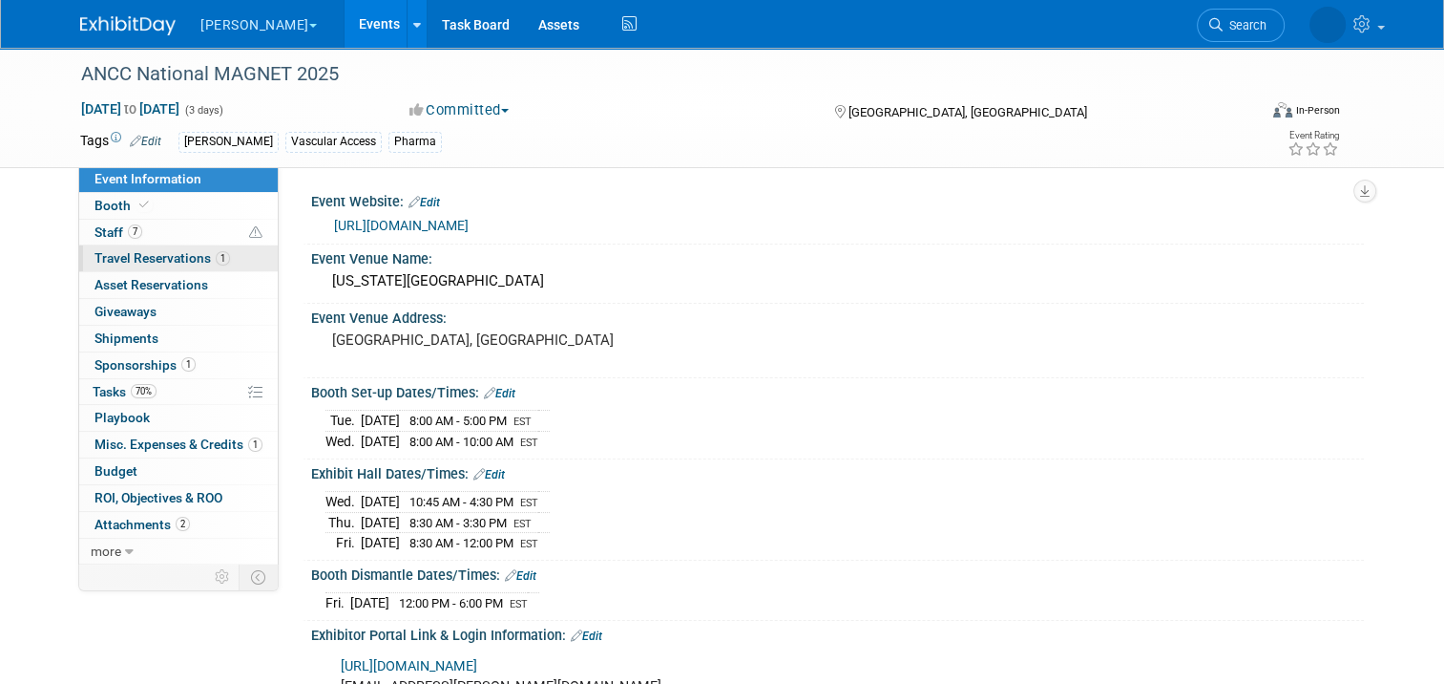
click at [216, 261] on span "1" at bounding box center [223, 258] width 14 height 14
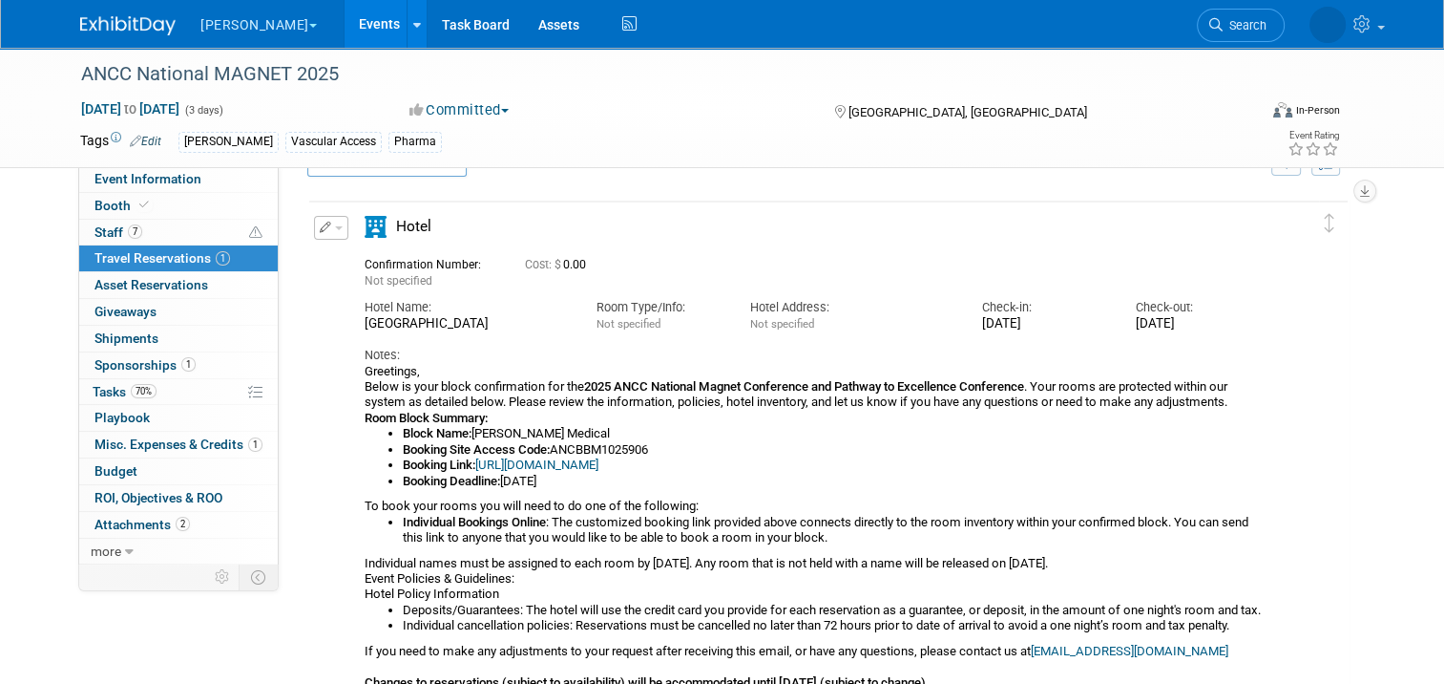
scroll to position [95, 0]
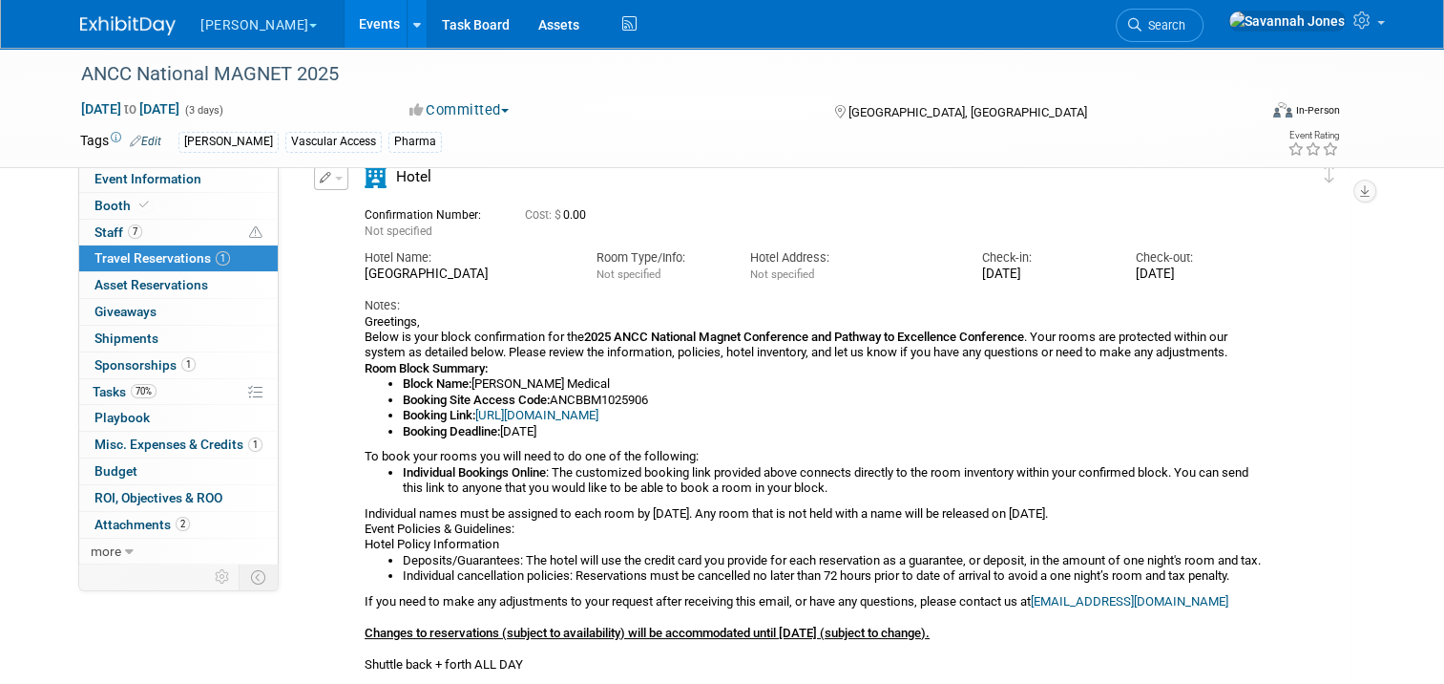
click at [595, 411] on link "https://book.passkey.com/e/50859906" at bounding box center [536, 415] width 123 height 14
click at [187, 199] on link "Booth" at bounding box center [178, 206] width 199 height 26
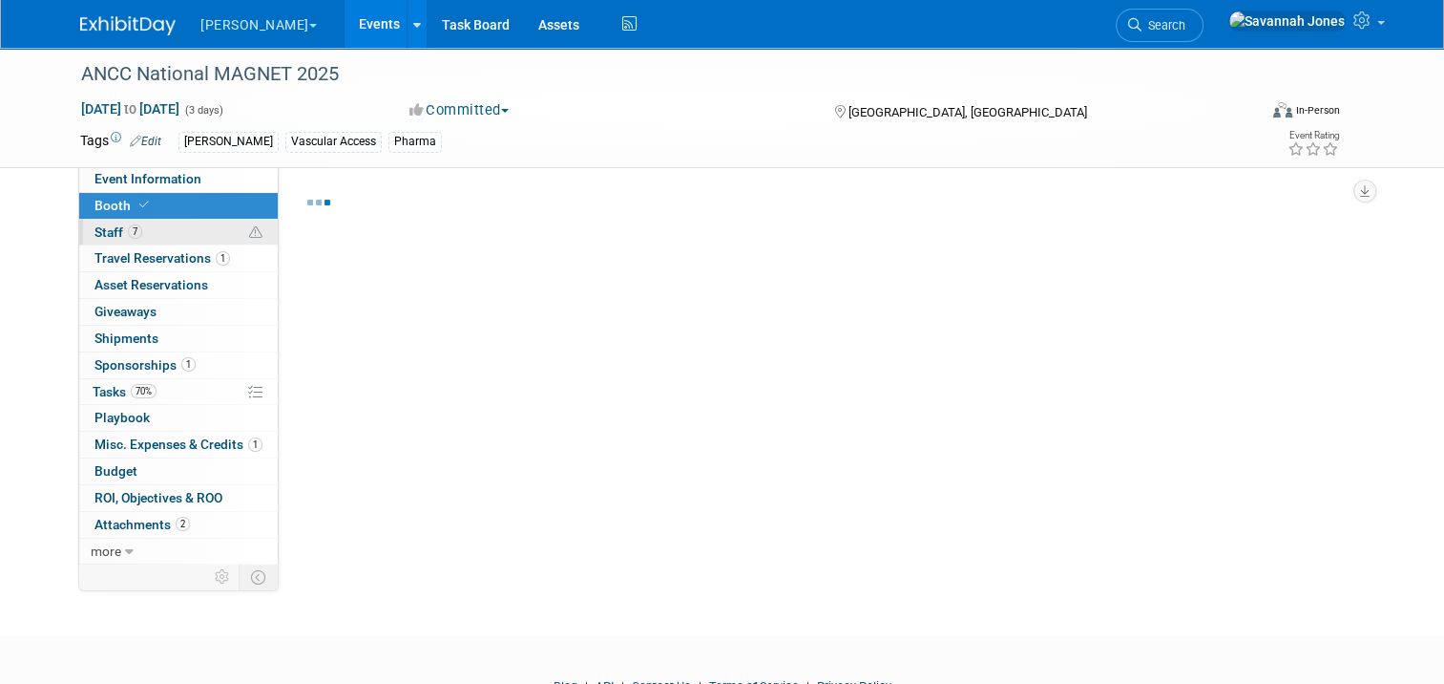
click at [181, 231] on link "7 Staff 7" at bounding box center [178, 233] width 199 height 26
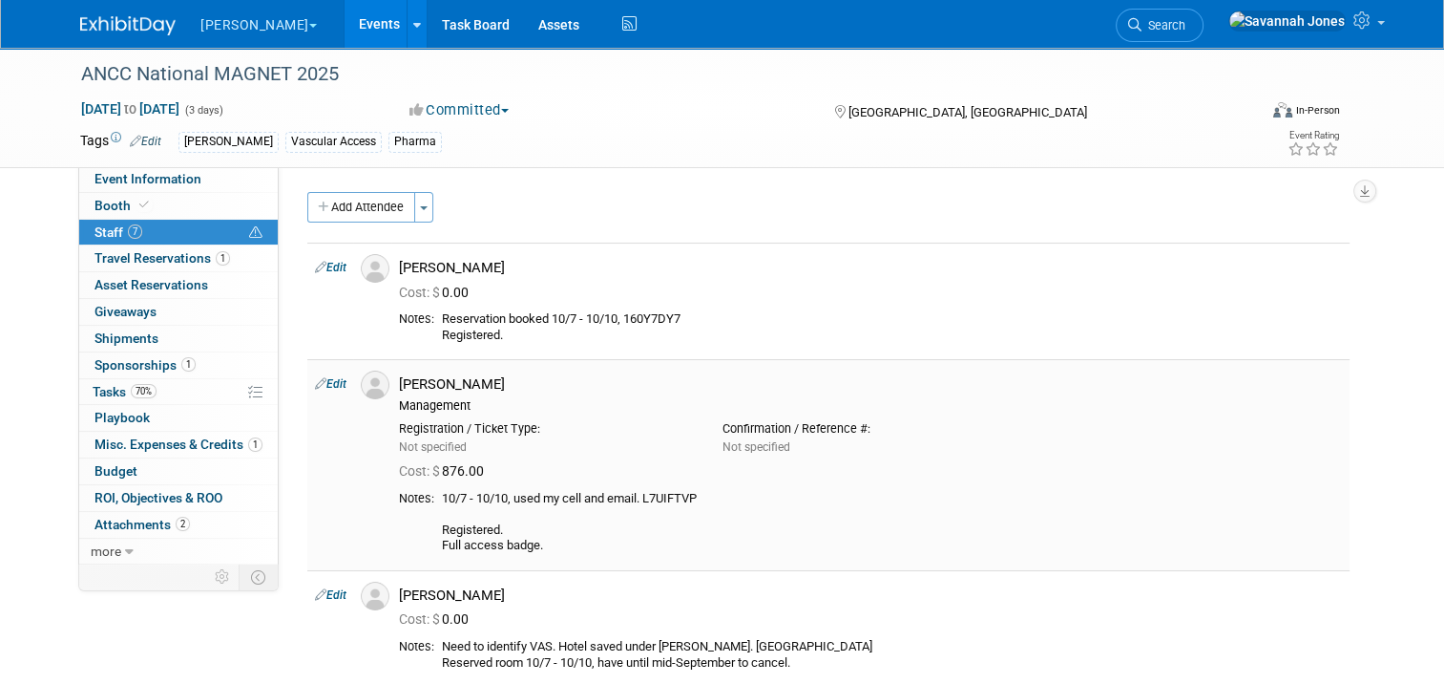
click at [327, 378] on link "Edit" at bounding box center [331, 383] width 32 height 13
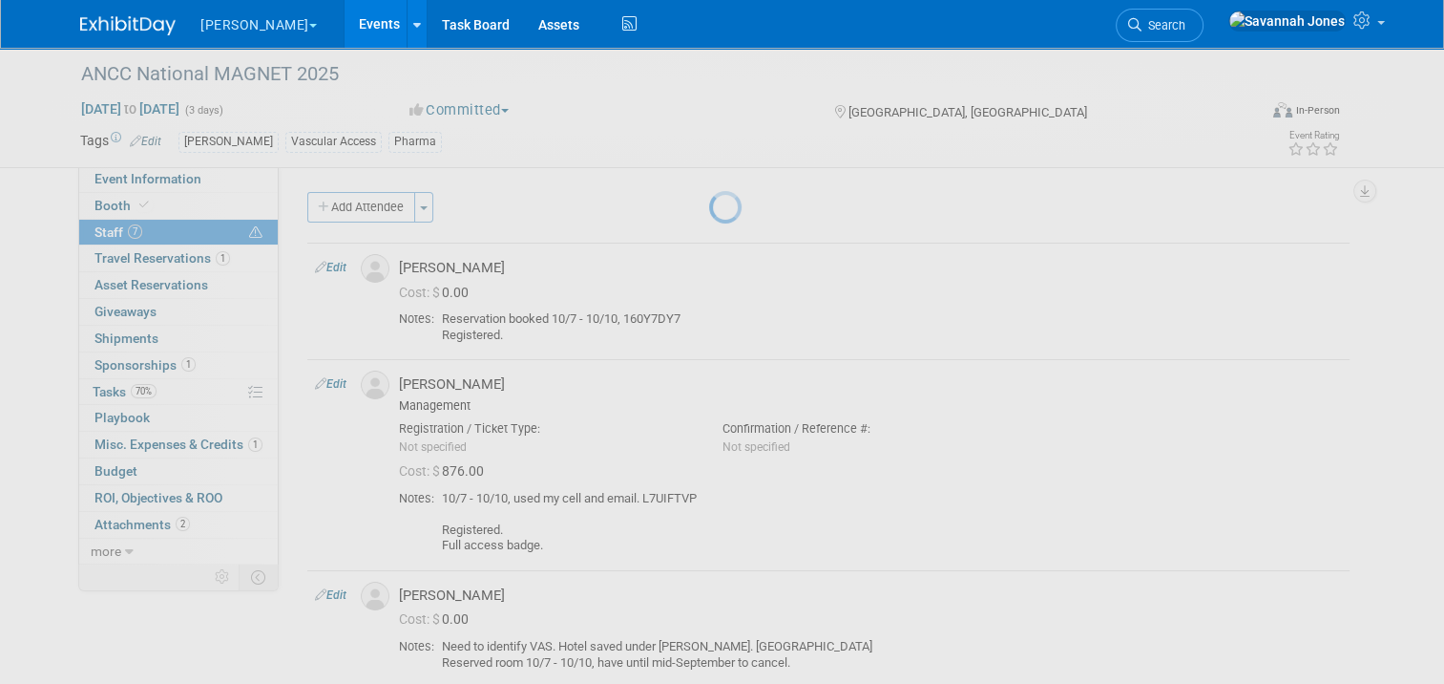
select select "5a3305d7-d0e8-4cbe-8c65-80850bab3a47"
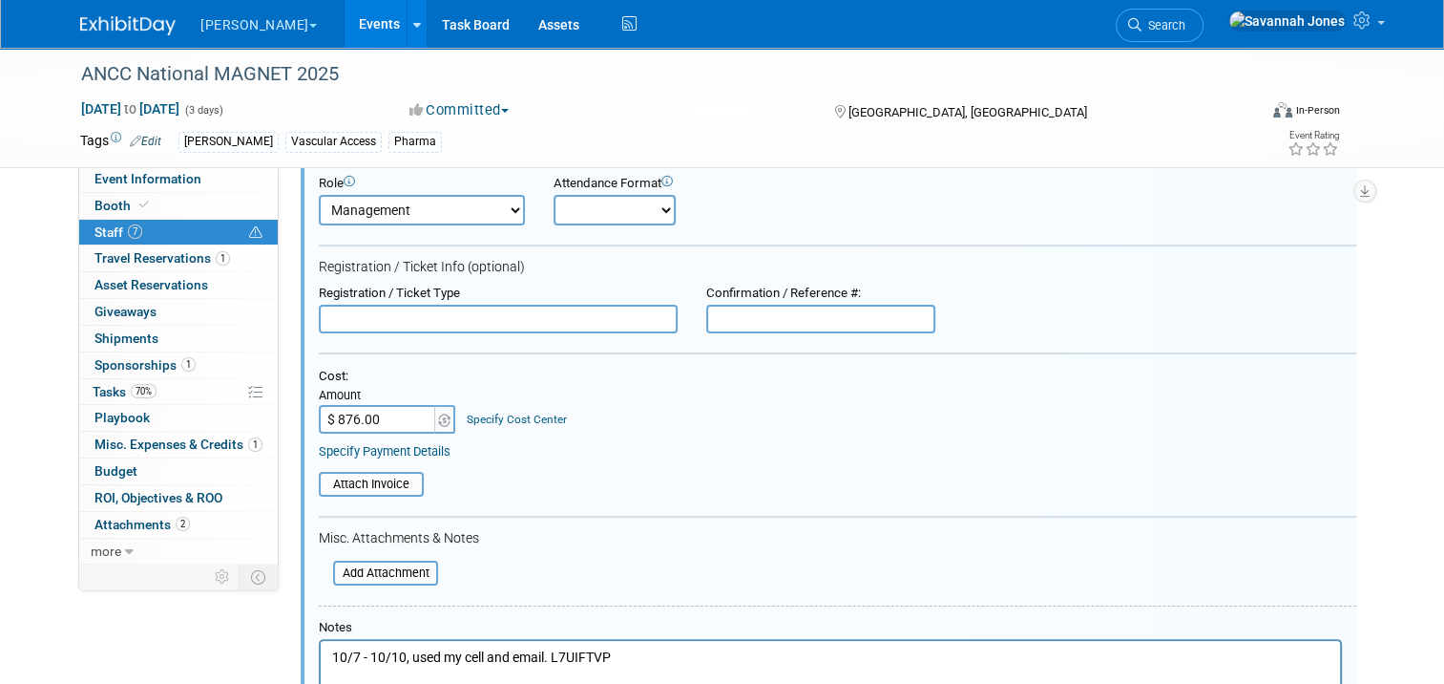
scroll to position [524, 0]
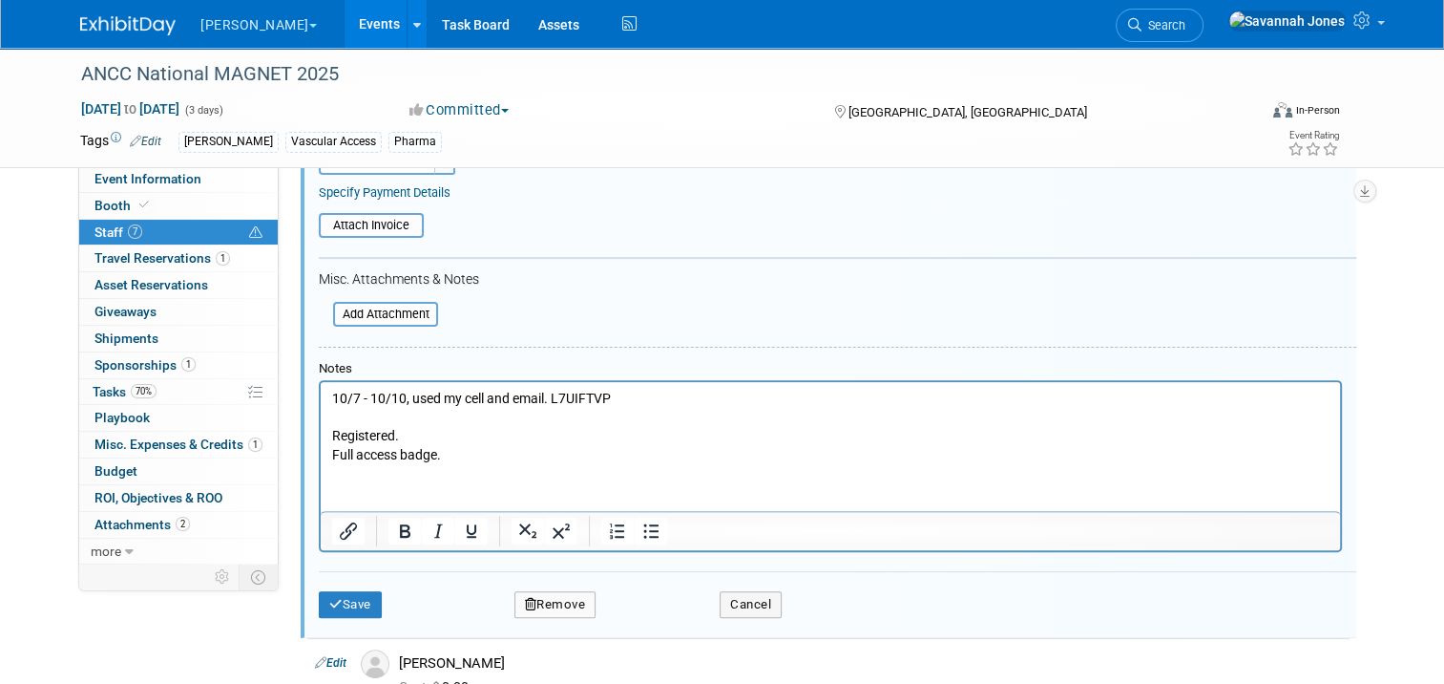
click at [477, 435] on p "10/7 - 10/10, used my cell and email. L7UIFTVP Registered. Full access badge." at bounding box center [831, 426] width 998 height 74
drag, startPoint x: 547, startPoint y: 396, endPoint x: 410, endPoint y: 385, distance: 137.9
click at [410, 385] on html "10/7 - 10/10, used my cell and email. L7UIFTVP Registered. Full access badge." at bounding box center [831, 422] width 1020 height 82
click at [352, 574] on div "Save Remove Cancel" at bounding box center [838, 601] width 1038 height 61
click at [358, 592] on button "Save" at bounding box center [350, 604] width 63 height 27
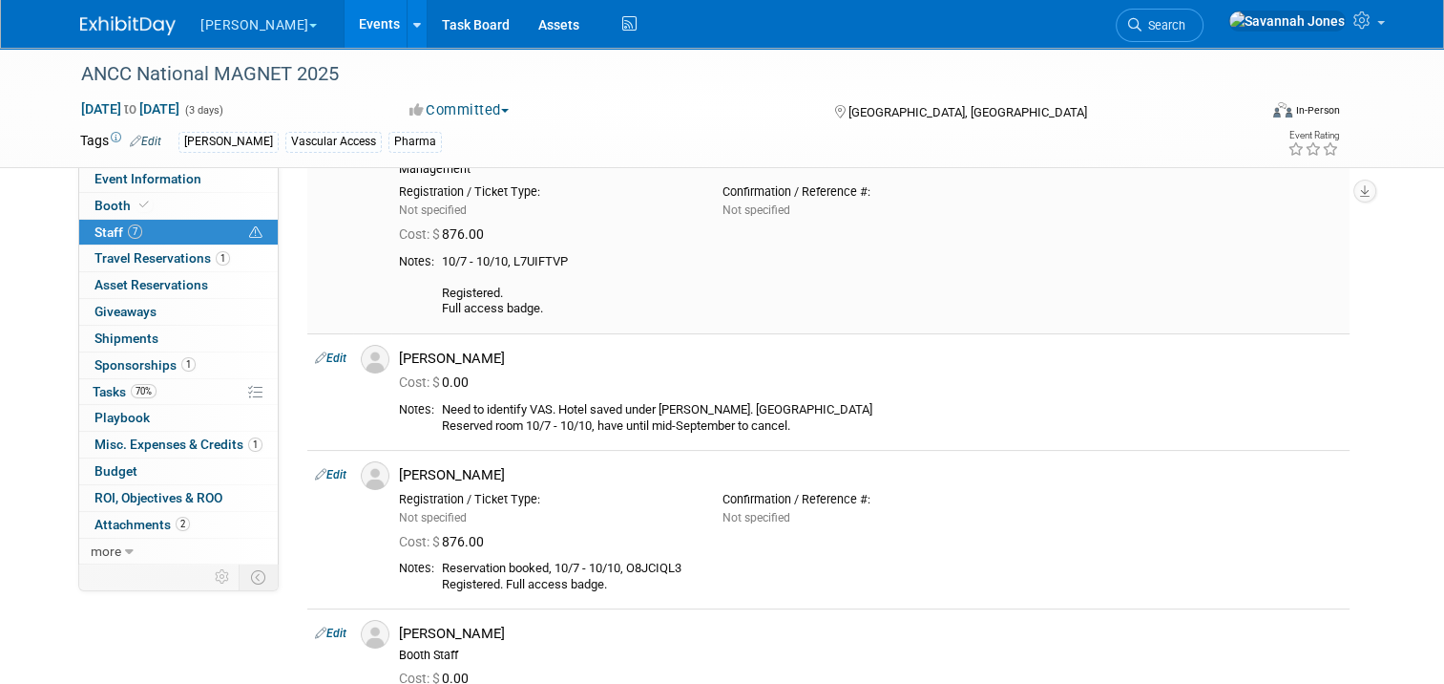
scroll to position [238, 0]
click at [779, 408] on div "Need to identify VAS. Hotel saved under Savannah Jones. OZAUUYDE Reserved room …" at bounding box center [892, 417] width 900 height 32
copy div "OZAUUYDE"
click at [327, 353] on link "Edit" at bounding box center [331, 356] width 32 height 13
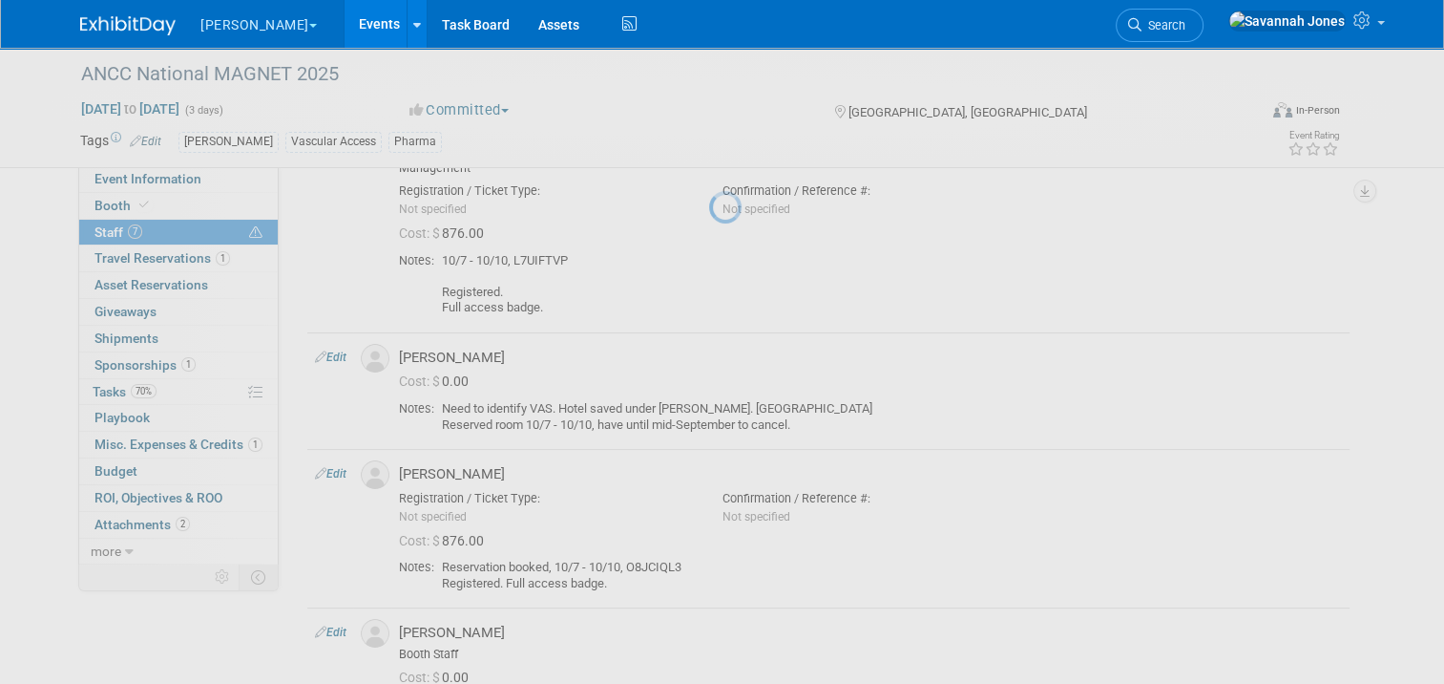
select select "b512eb04-f528-4f4b-9aa0-3476e326056d"
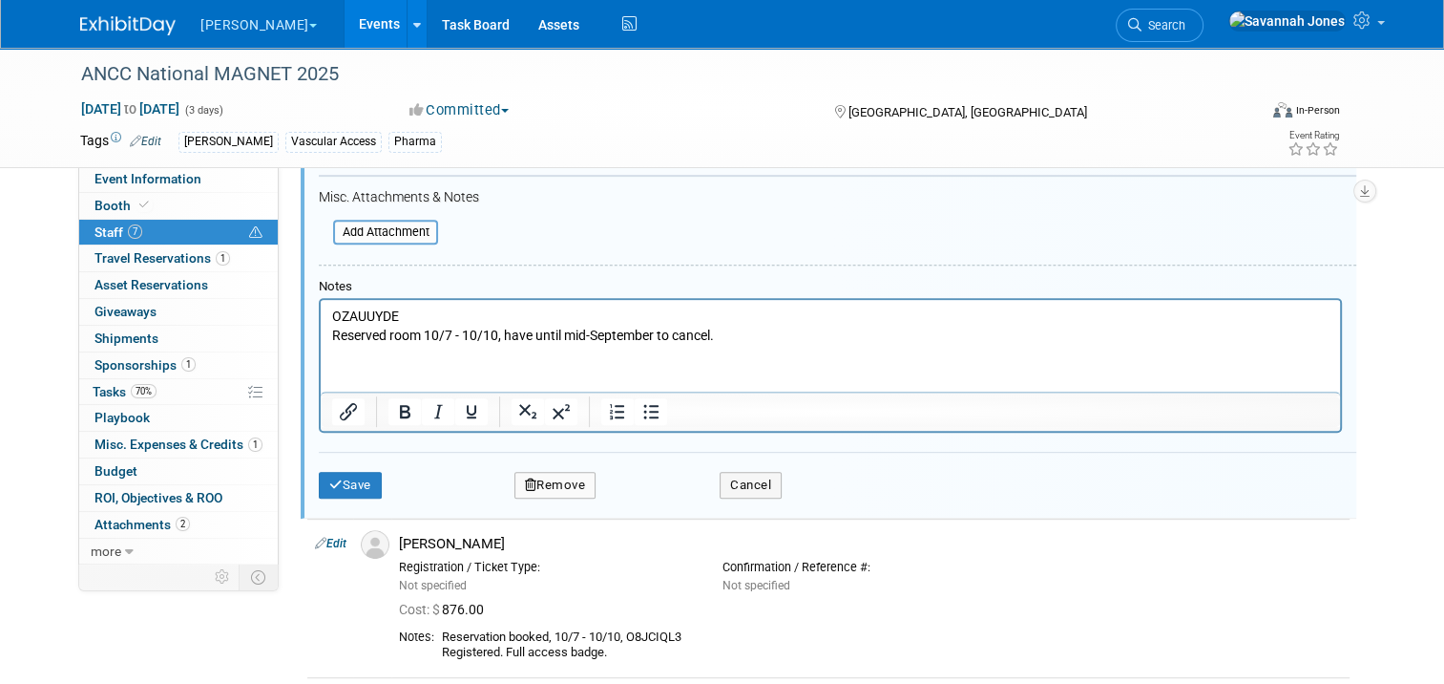
scroll to position [819, 0]
click at [398, 307] on p "OZAUUYDE Reserved room 10/7 - 10/10, have until mid-September to cancel." at bounding box center [831, 322] width 998 height 37
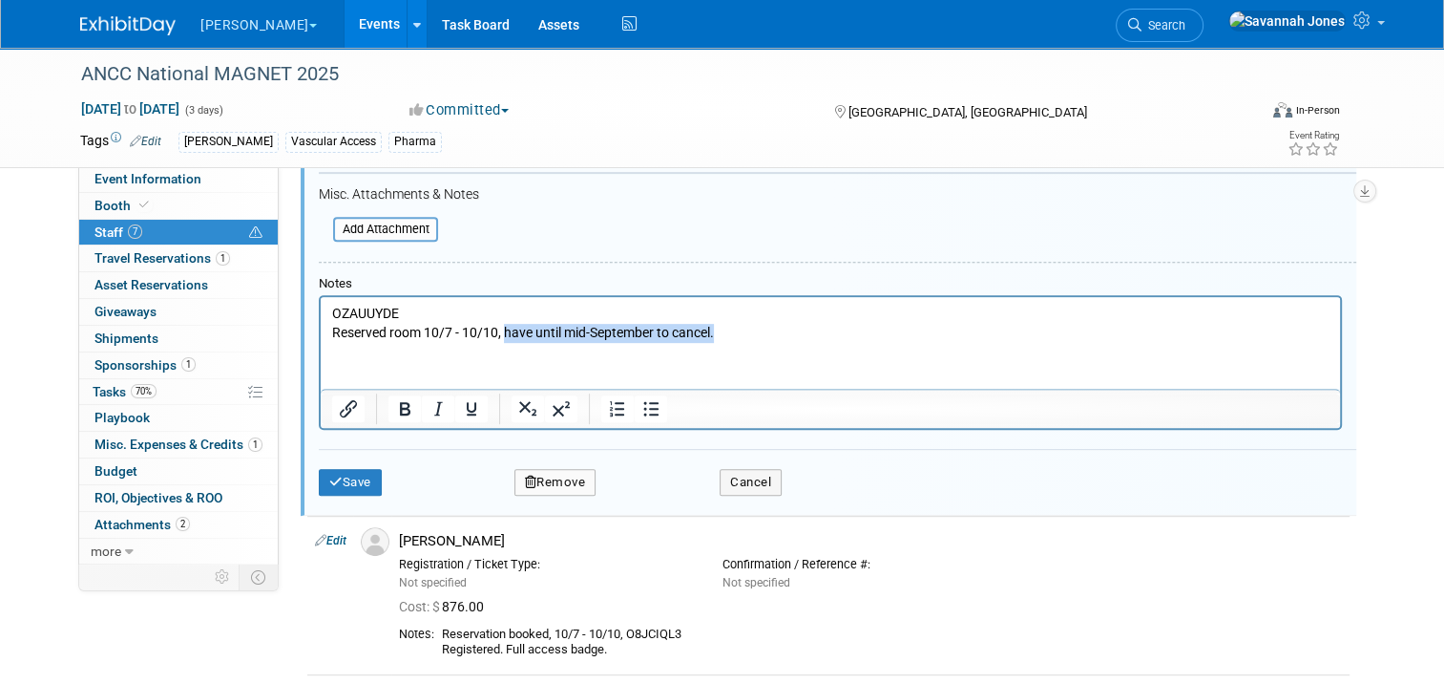
drag, startPoint x: 772, startPoint y: 336, endPoint x: 504, endPoint y: 331, distance: 268.3
click at [504, 331] on p "OZAUUYDE Reserved room 10/7 - 10/10, have until mid-September to cancel." at bounding box center [831, 322] width 998 height 37
click at [355, 469] on button "Save" at bounding box center [350, 482] width 63 height 27
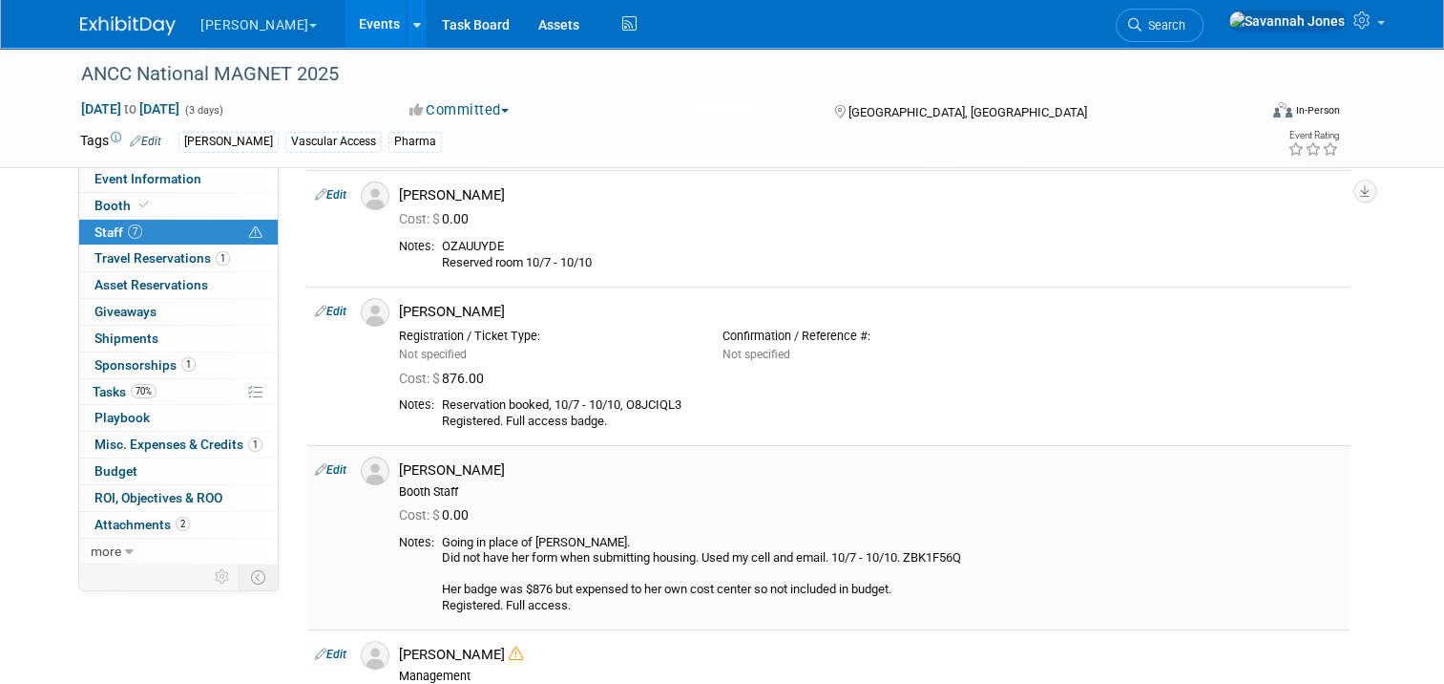
scroll to position [437, 0]
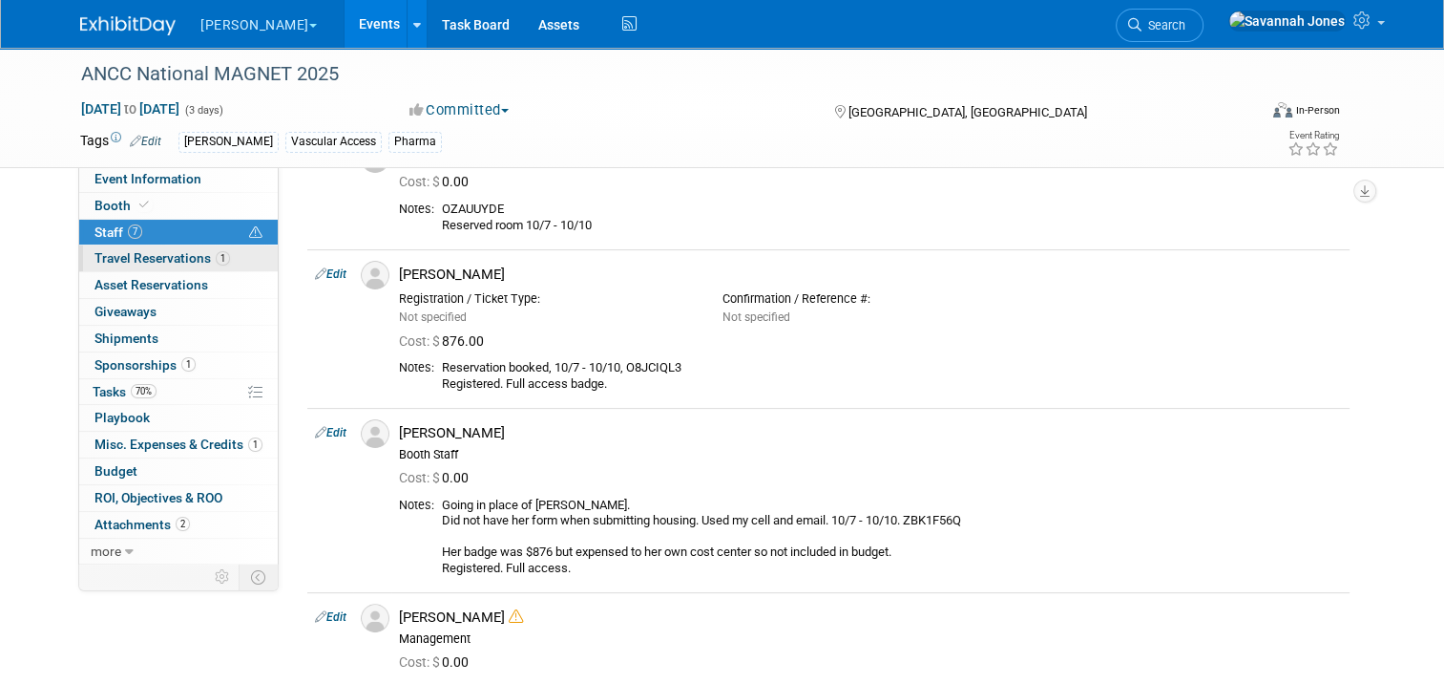
click at [184, 259] on span "Travel Reservations 1" at bounding box center [163, 257] width 136 height 15
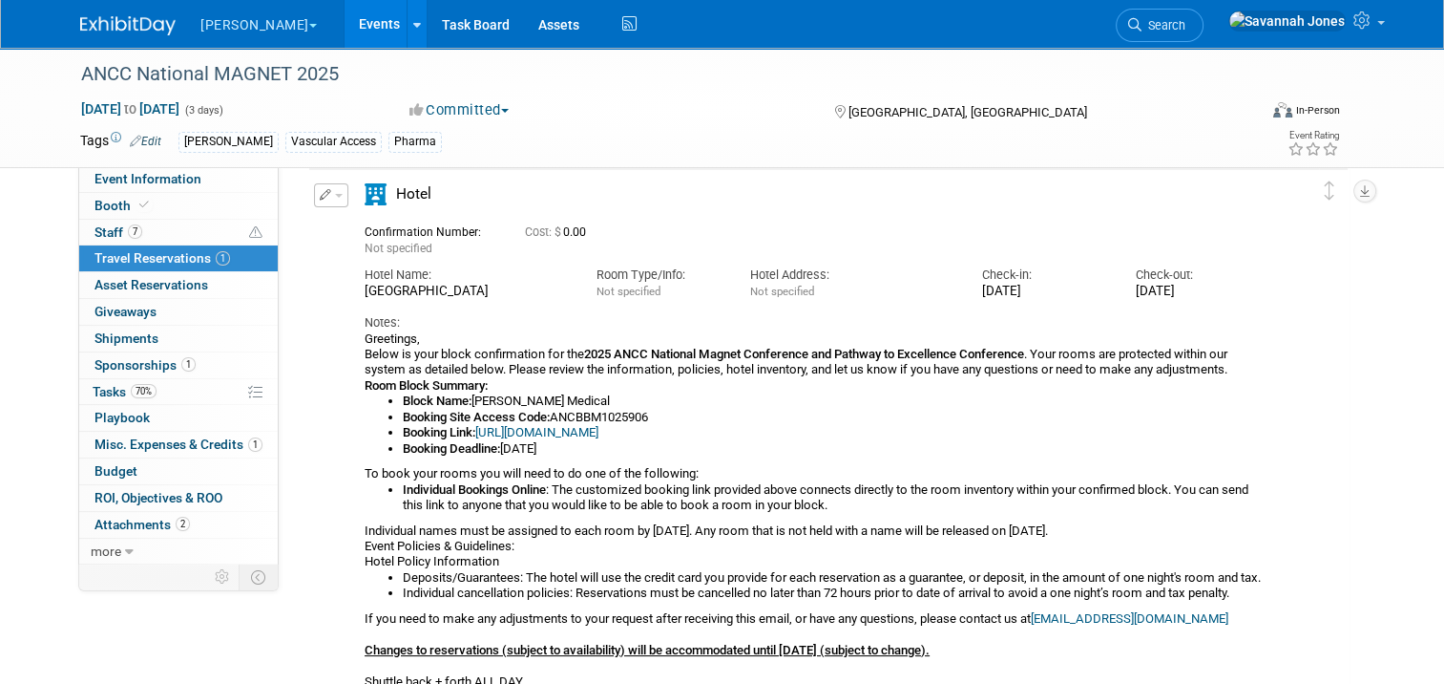
scroll to position [191, 0]
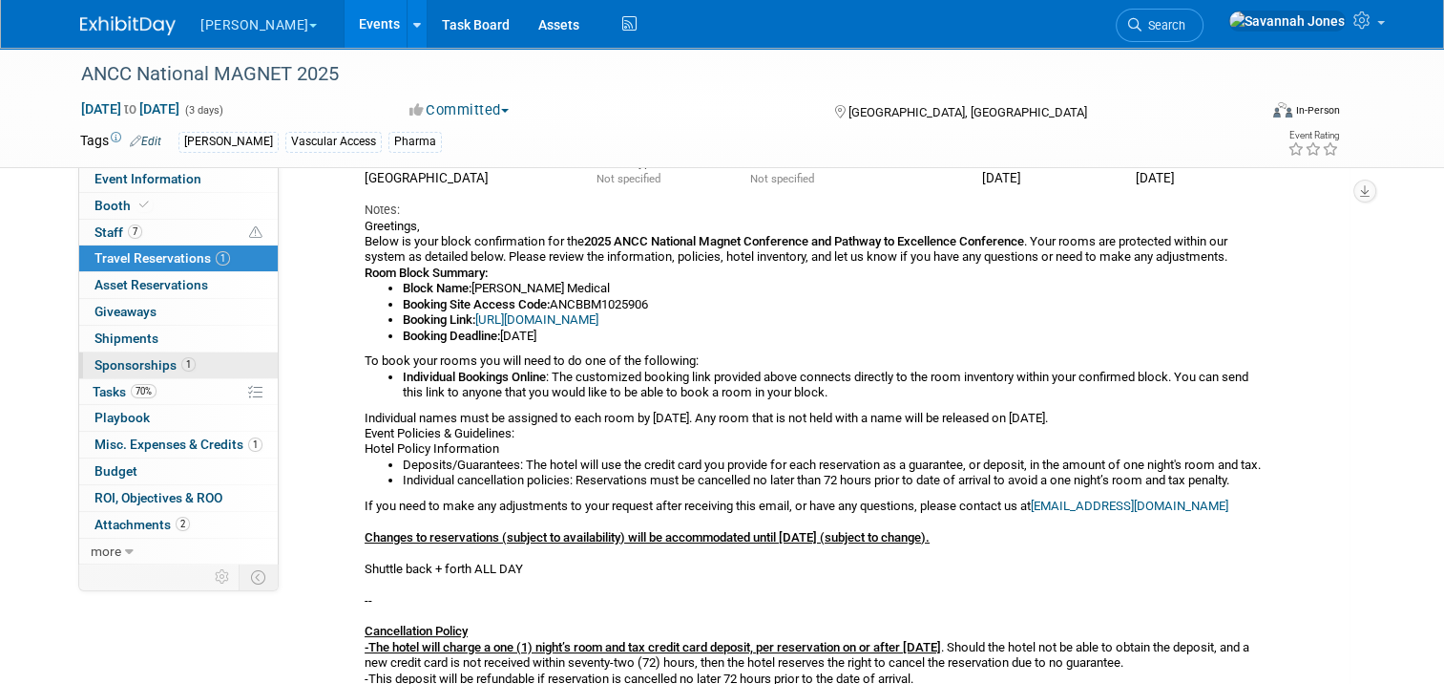
click at [191, 367] on link "1 Sponsorships 1" at bounding box center [178, 365] width 199 height 26
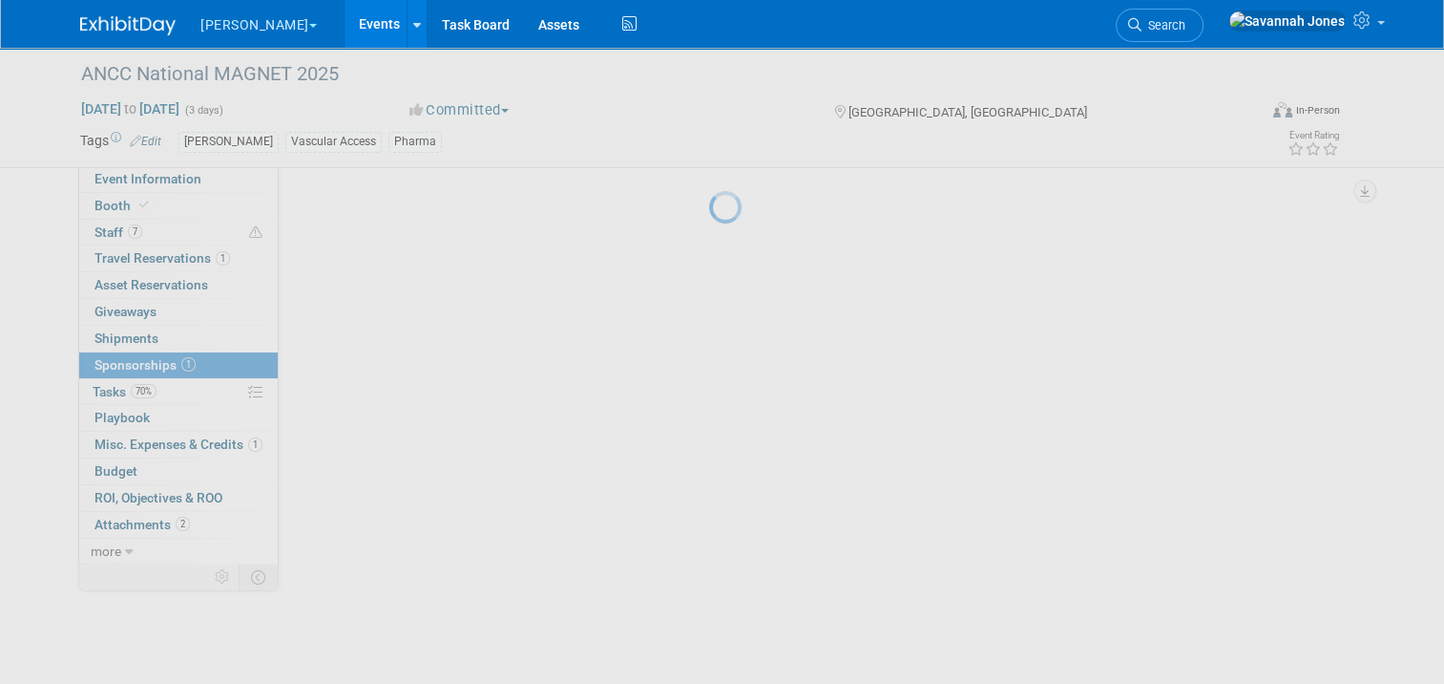
scroll to position [0, 0]
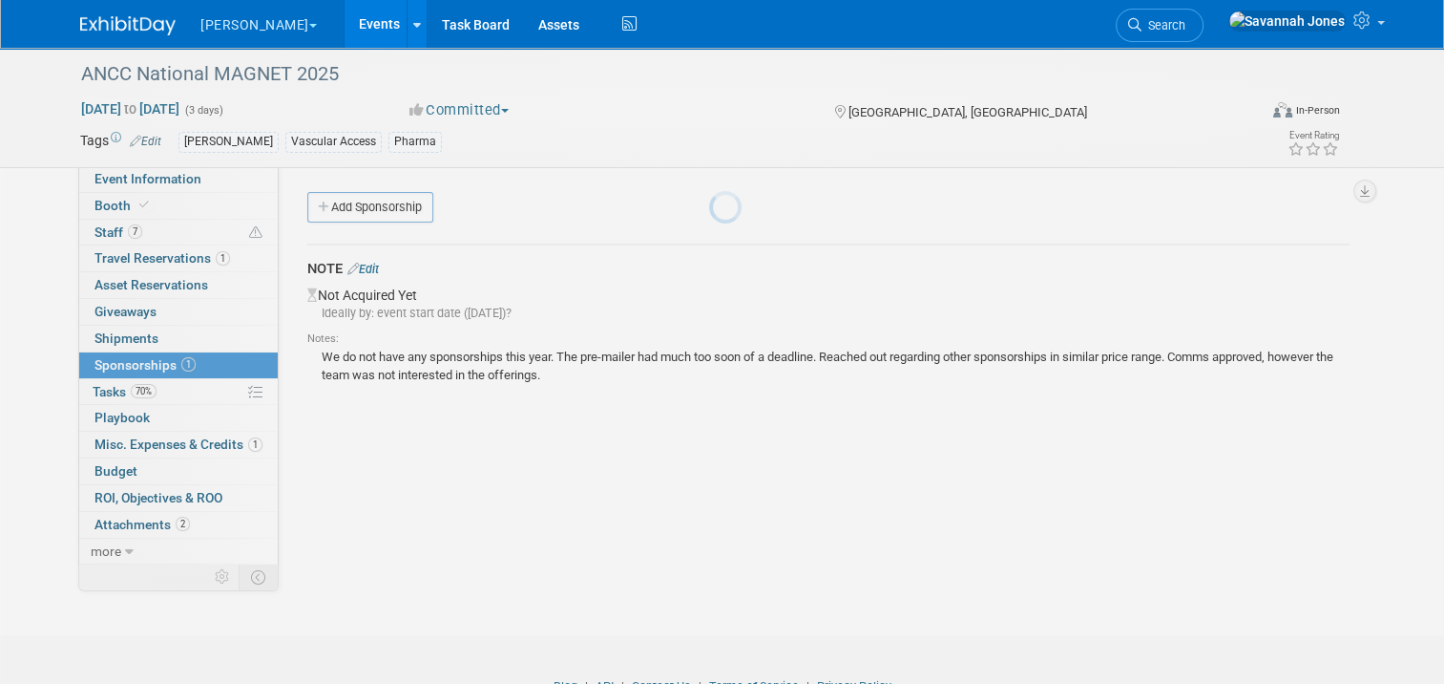
click at [709, 386] on div at bounding box center [722, 342] width 27 height 684
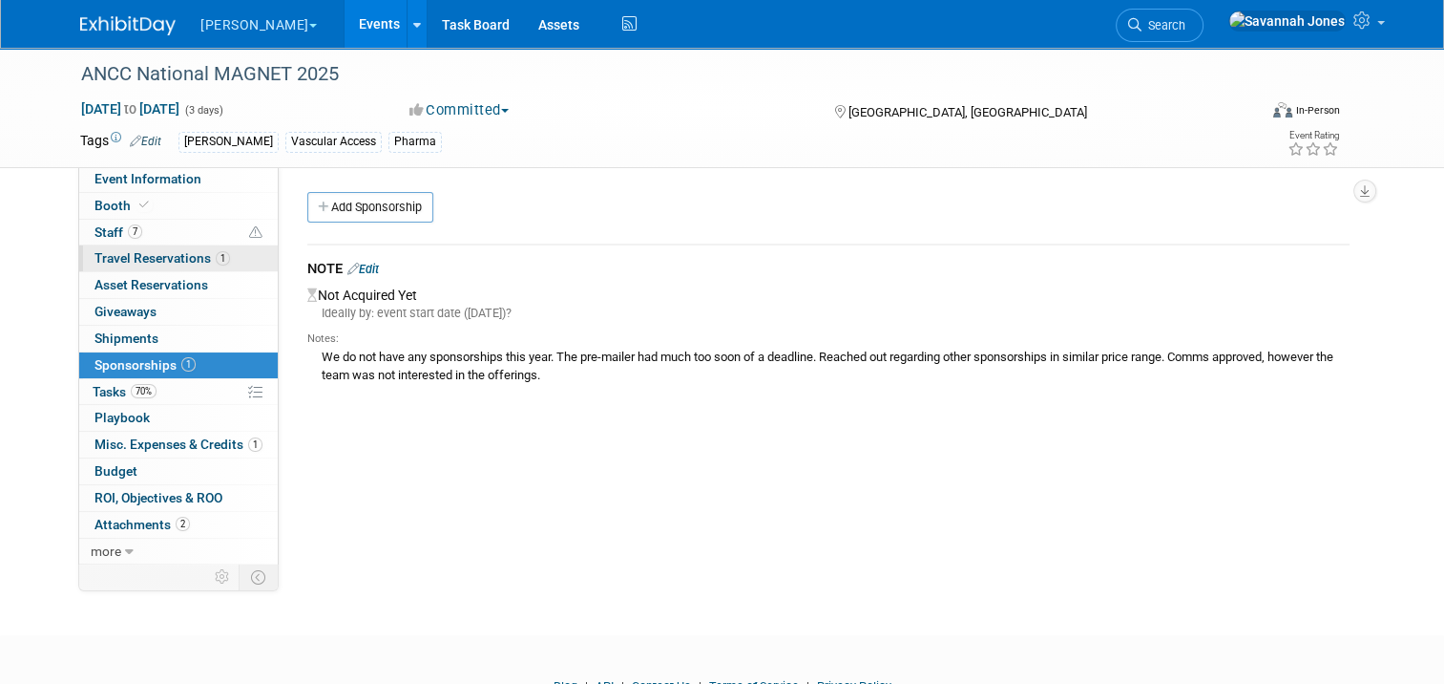
click at [187, 255] on span "Travel Reservations 1" at bounding box center [163, 257] width 136 height 15
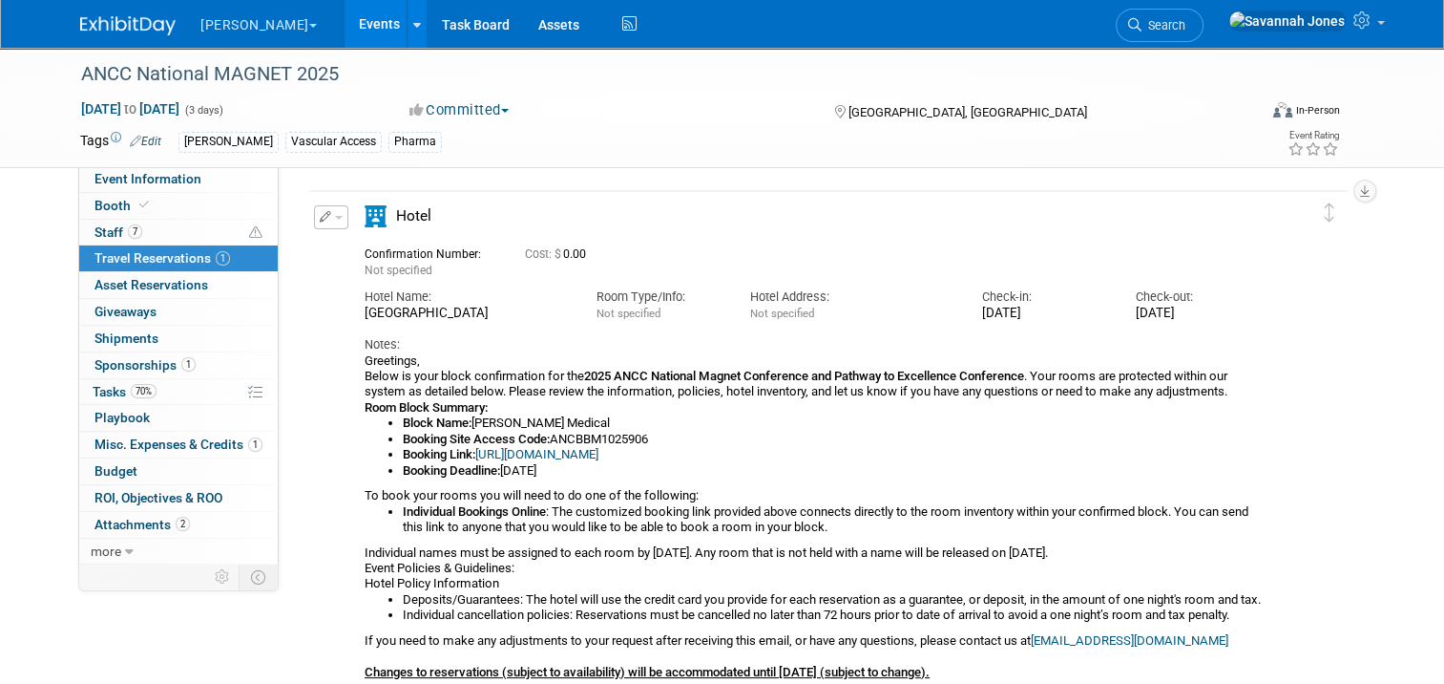
scroll to position [95, 0]
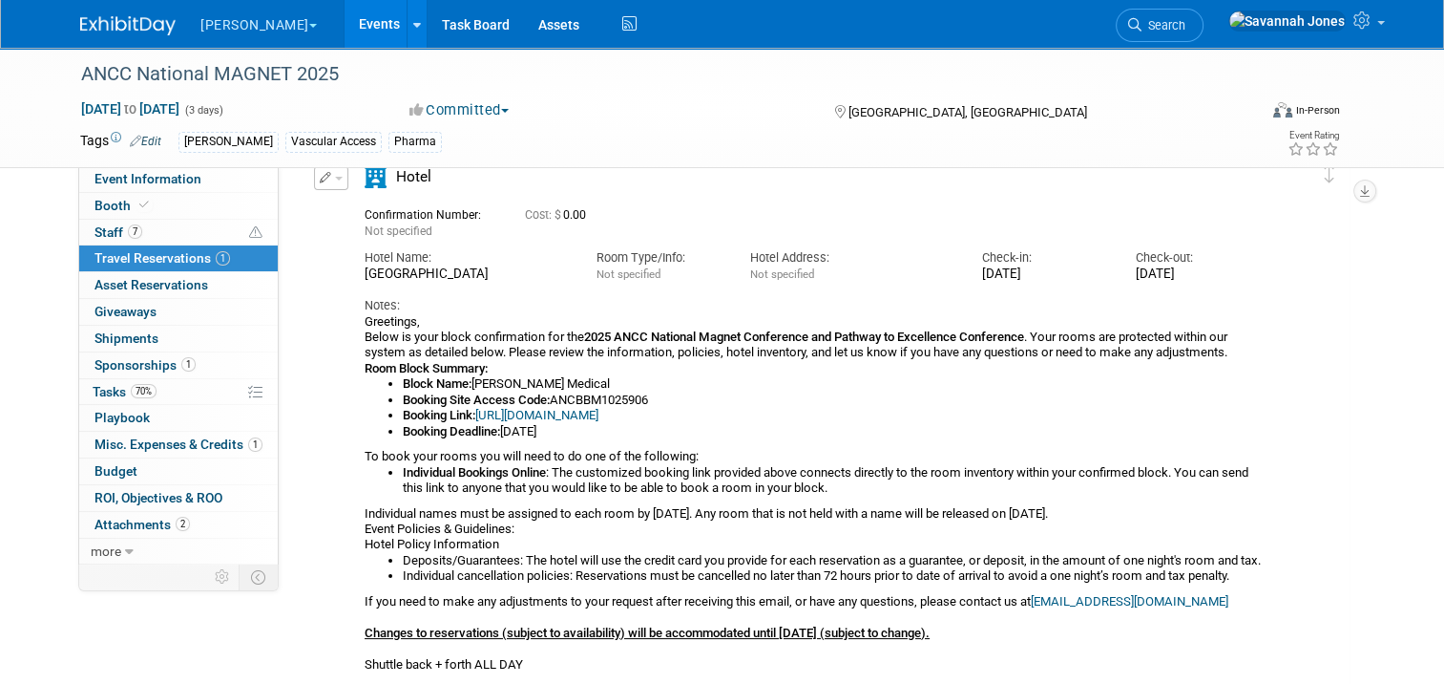
click at [561, 424] on li "Booking Deadline: Aug 1, 2025" at bounding box center [832, 431] width 859 height 15
click at [562, 418] on link "https://book.passkey.com/e/50859906" at bounding box center [536, 415] width 123 height 14
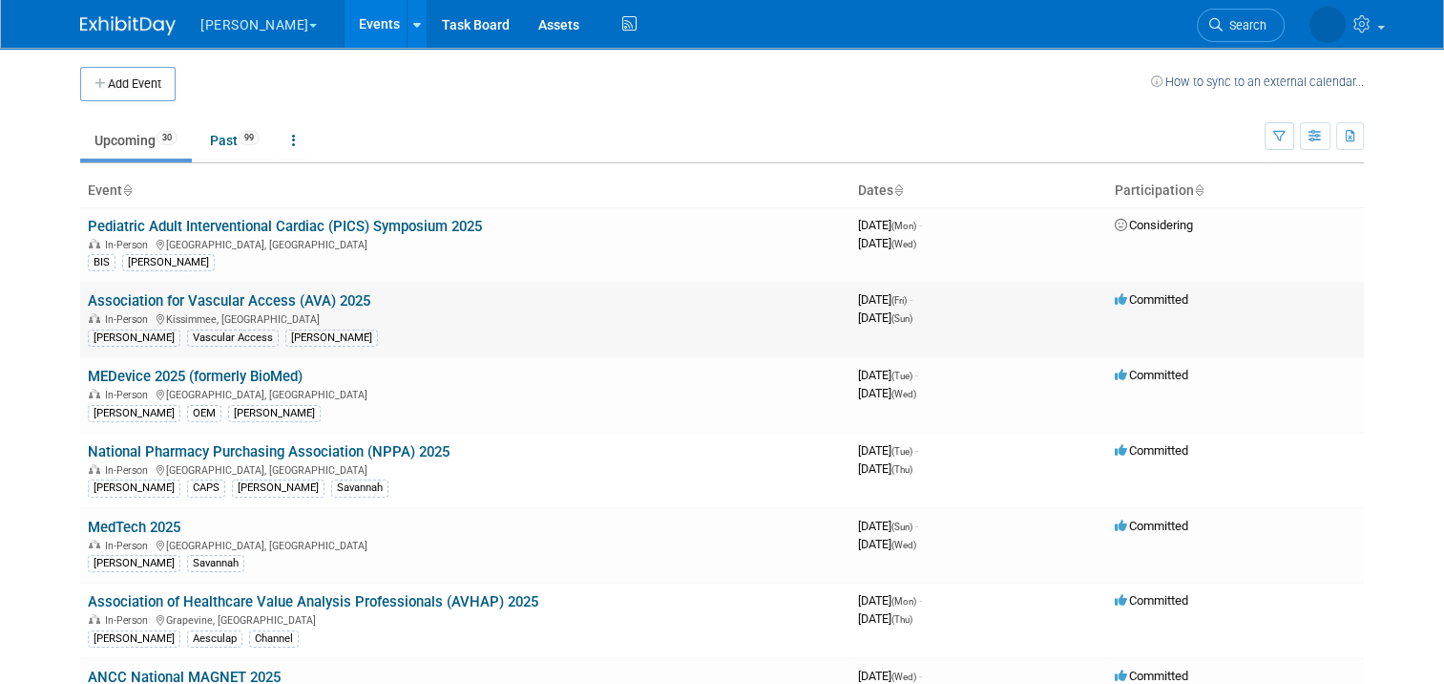
click at [329, 304] on link "Association for Vascular Access (AVA) 2025" at bounding box center [229, 300] width 283 height 17
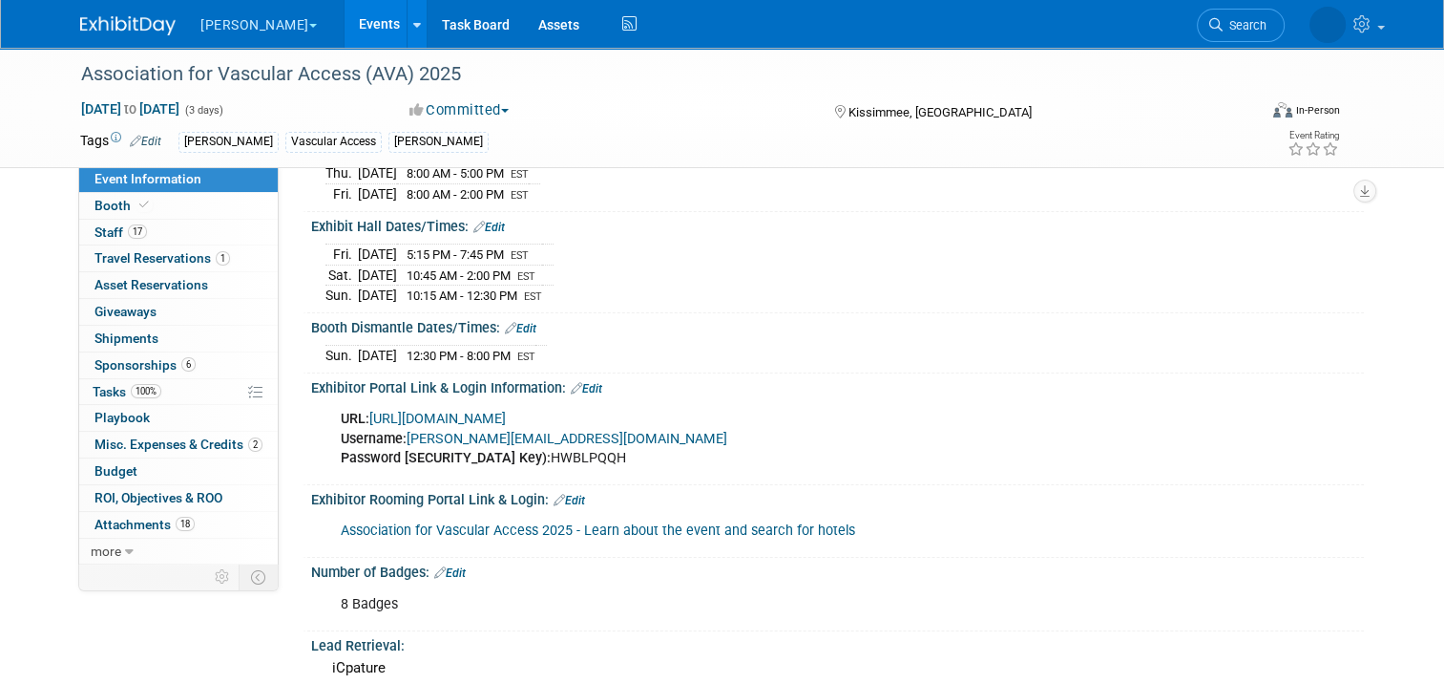
scroll to position [286, 0]
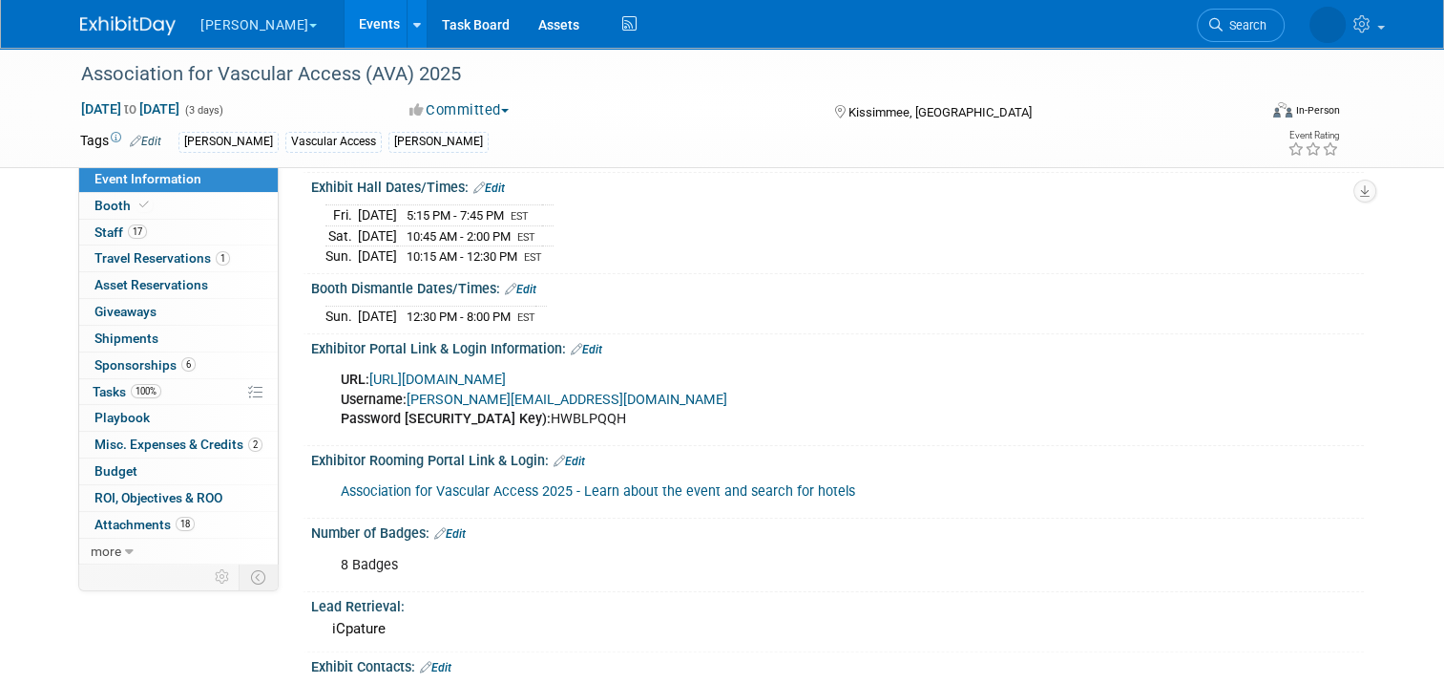
click at [506, 372] on link "[URL][DOMAIN_NAME]" at bounding box center [437, 379] width 137 height 16
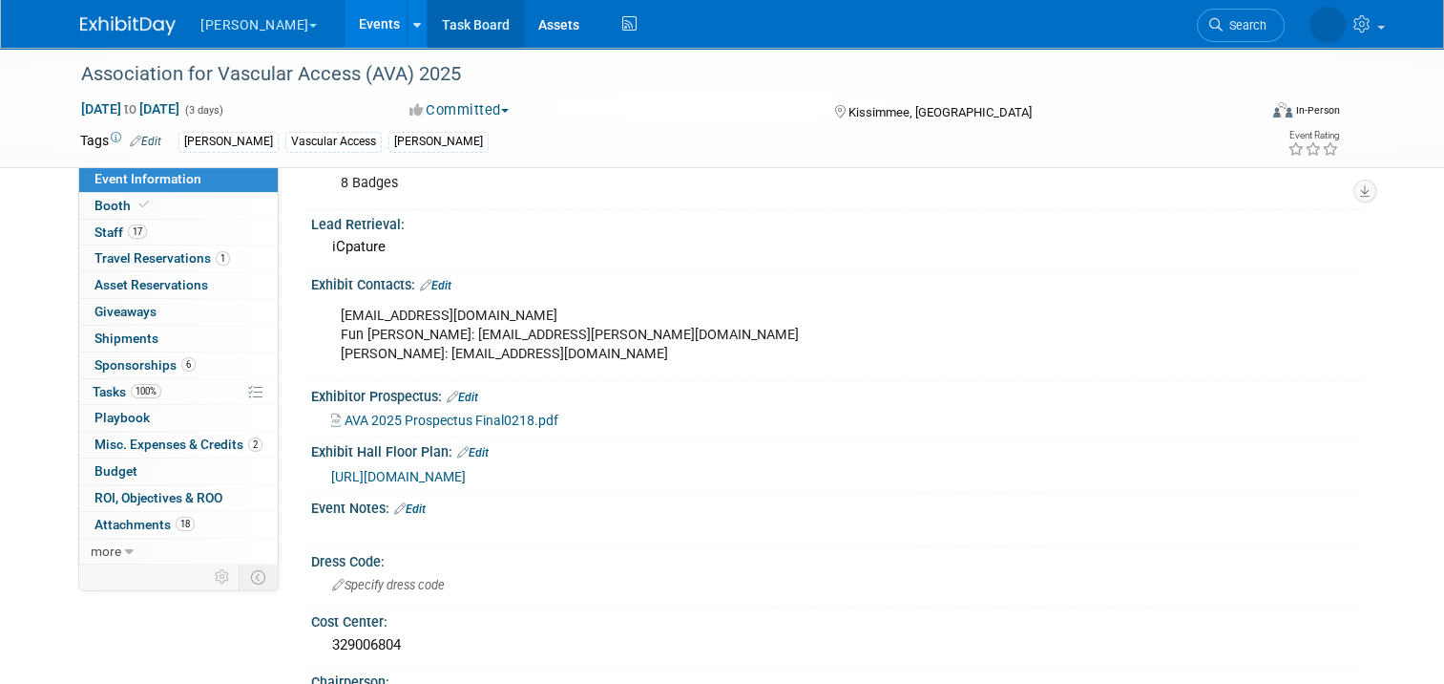
scroll to position [573, 0]
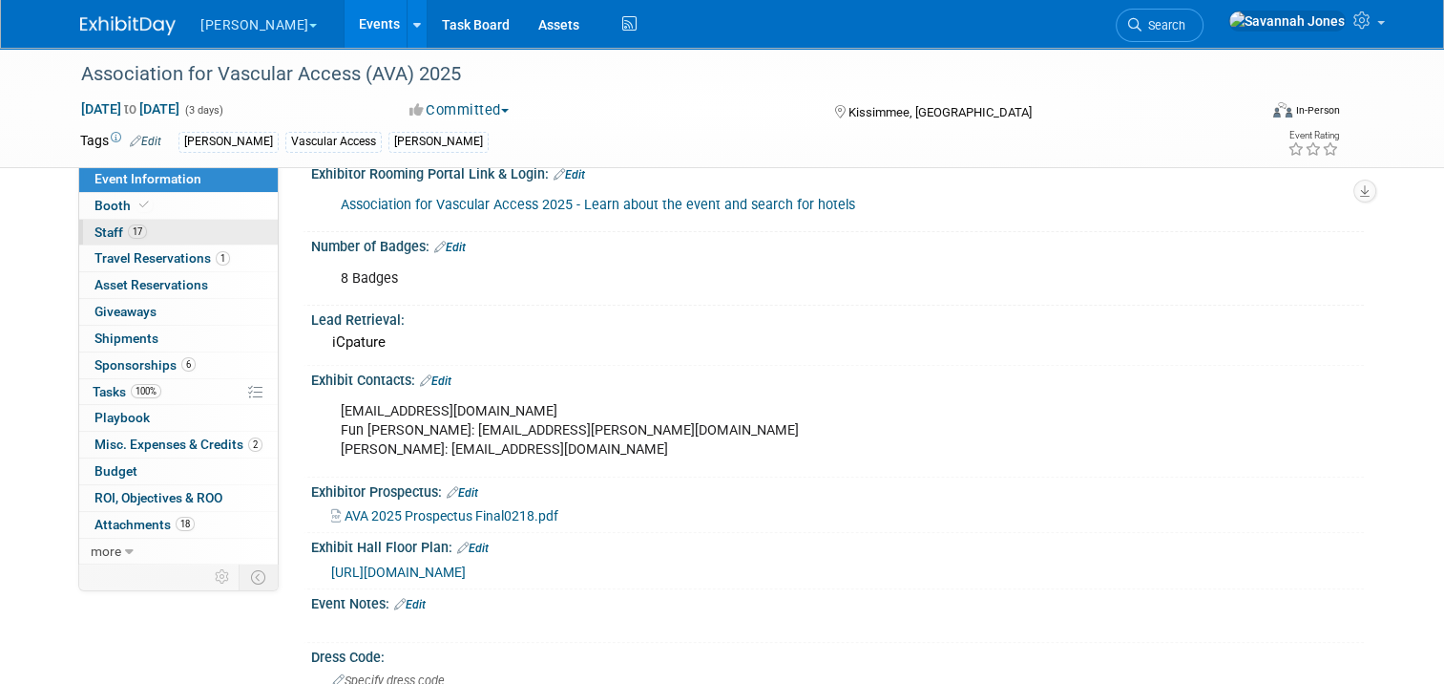
click at [121, 244] on link "17 Staff 17" at bounding box center [178, 233] width 199 height 26
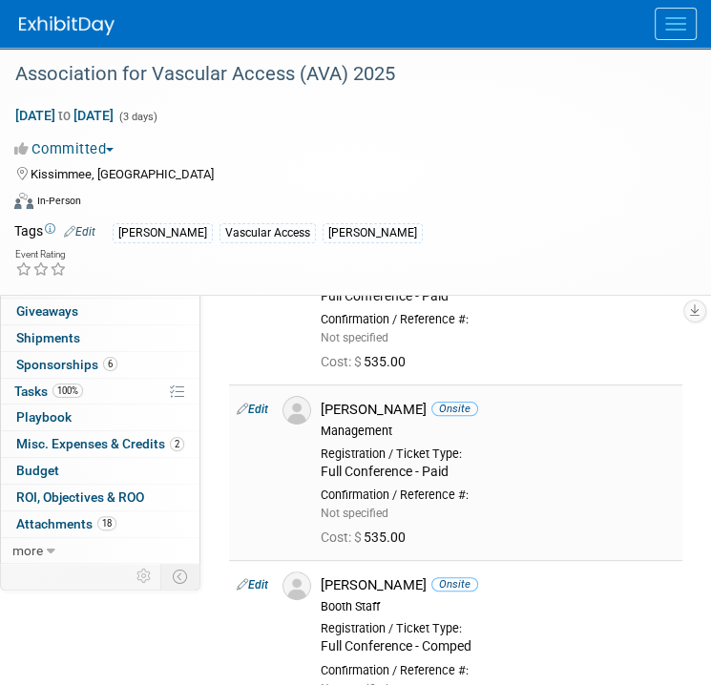
scroll to position [0, 0]
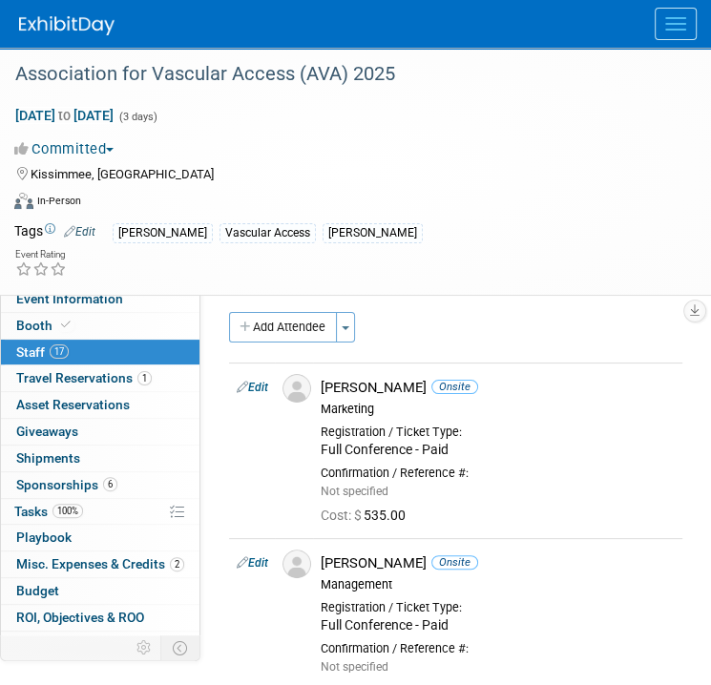
click at [64, 15] on link at bounding box center [78, 16] width 118 height 15
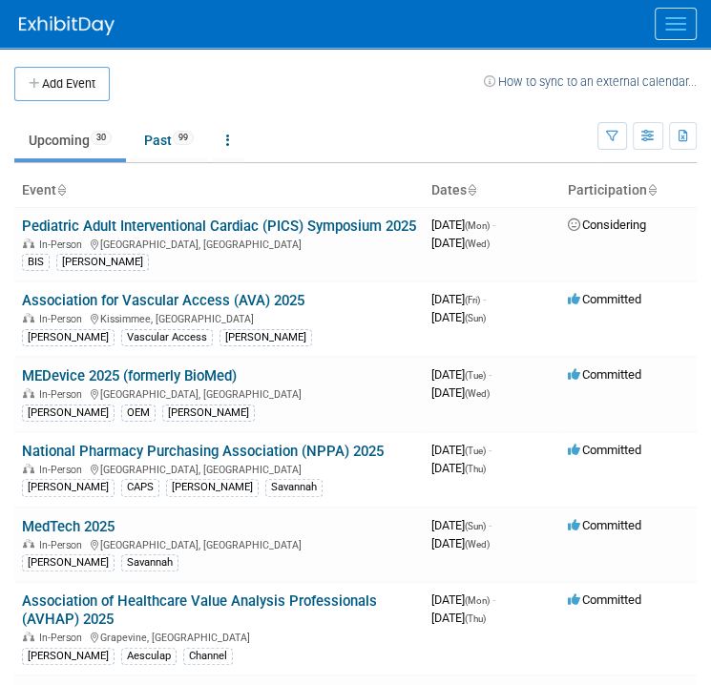
scroll to position [366, 0]
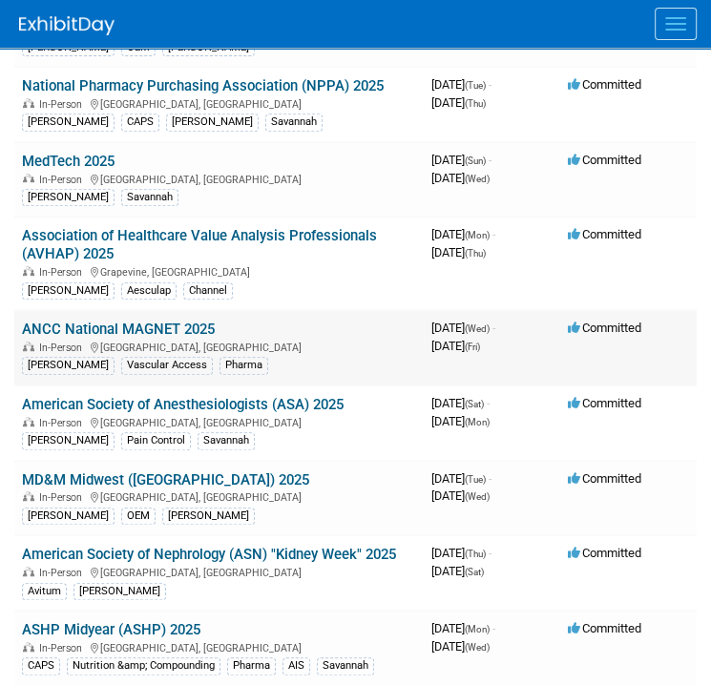
click at [183, 338] on link "ANCC National MAGNET 2025" at bounding box center [118, 329] width 193 height 17
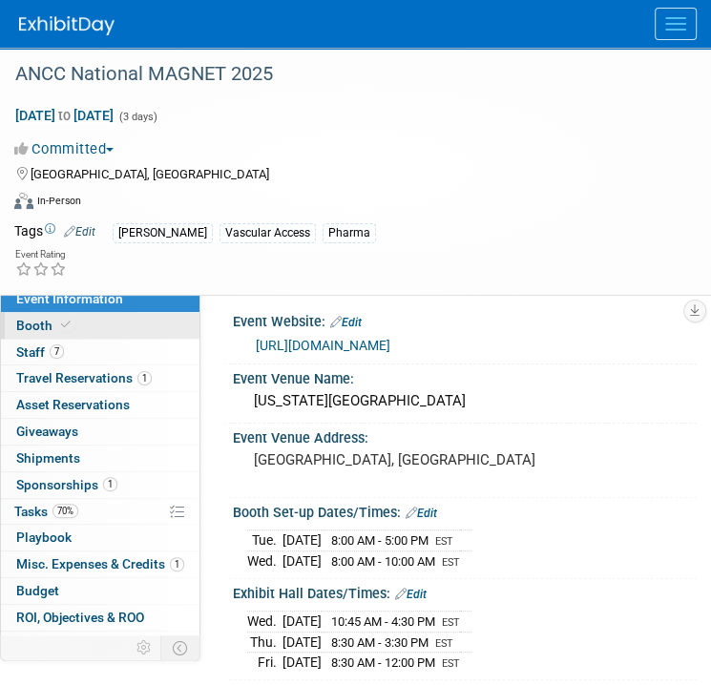
click at [126, 326] on link "Booth" at bounding box center [100, 326] width 199 height 26
